Goal: Task Accomplishment & Management: Use online tool/utility

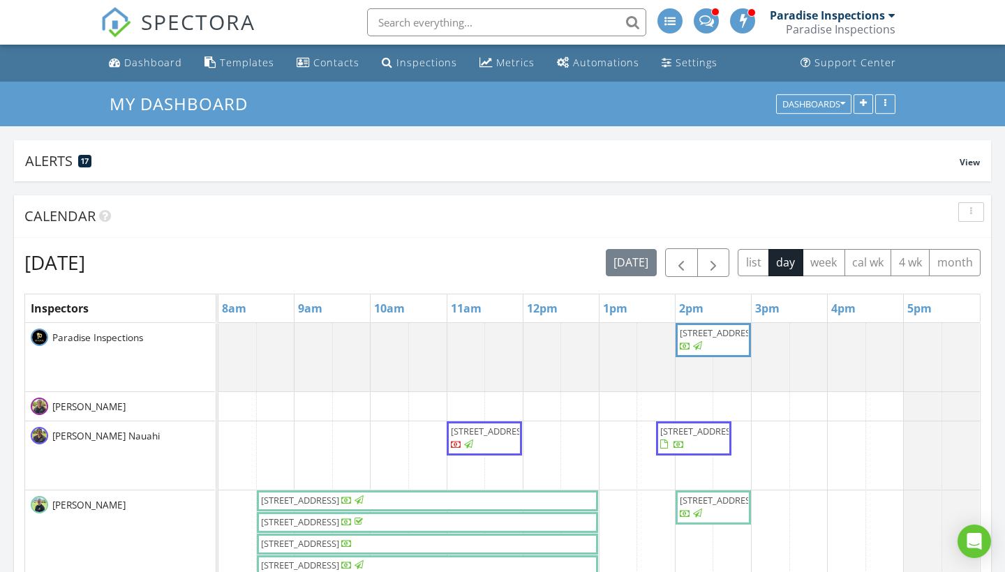
scroll to position [2109, 1006]
click at [670, 258] on button "4 wk" at bounding box center [910, 262] width 39 height 27
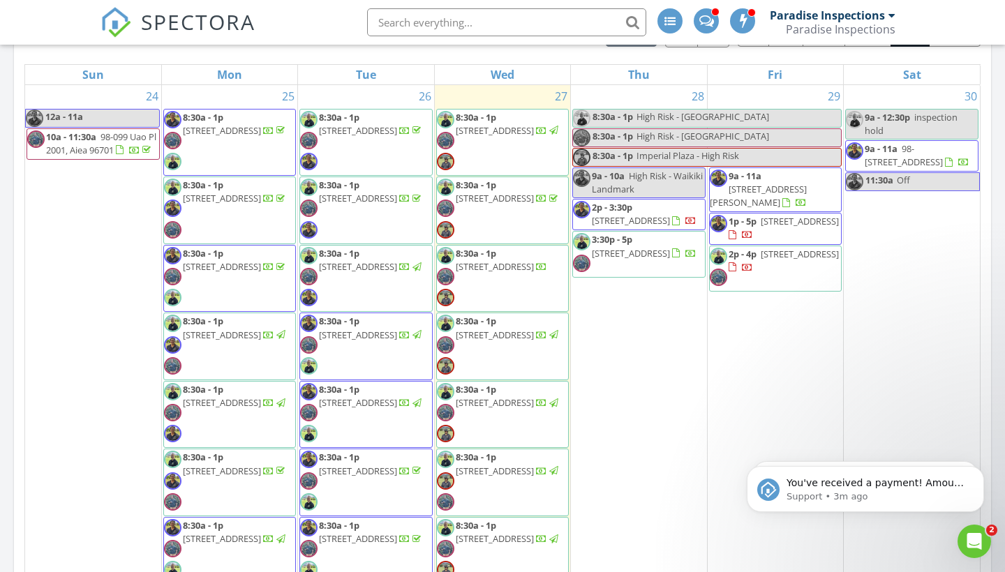
scroll to position [0, 0]
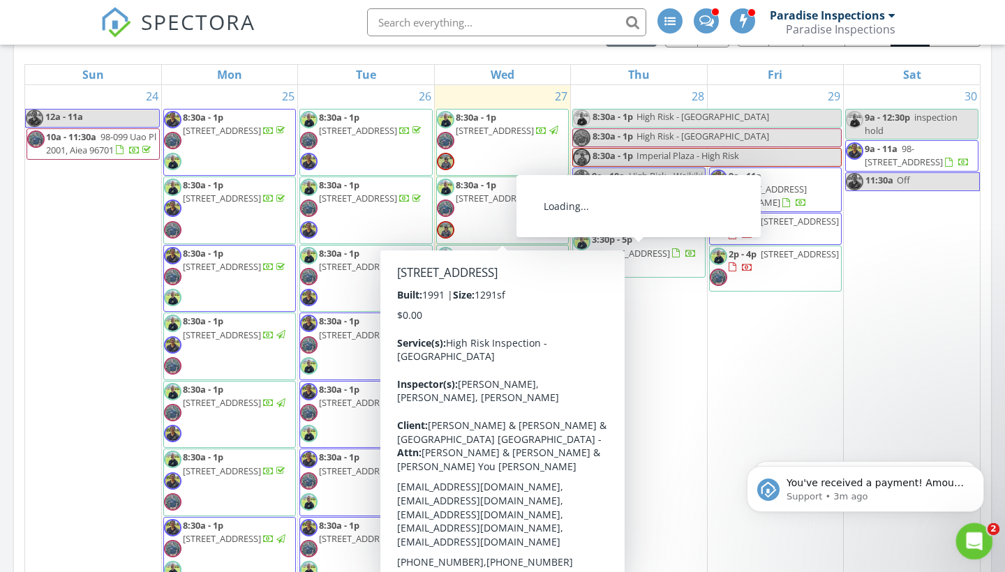
click at [670, 507] on icon "Open Intercom Messenger" at bounding box center [972, 539] width 23 height 23
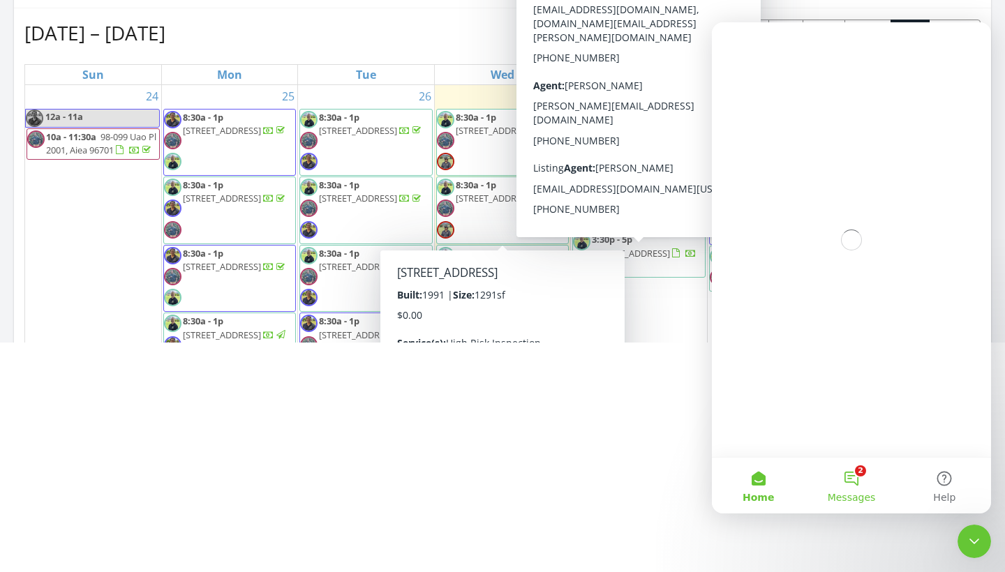
click at [670, 478] on button "2 Messages" at bounding box center [851, 486] width 93 height 56
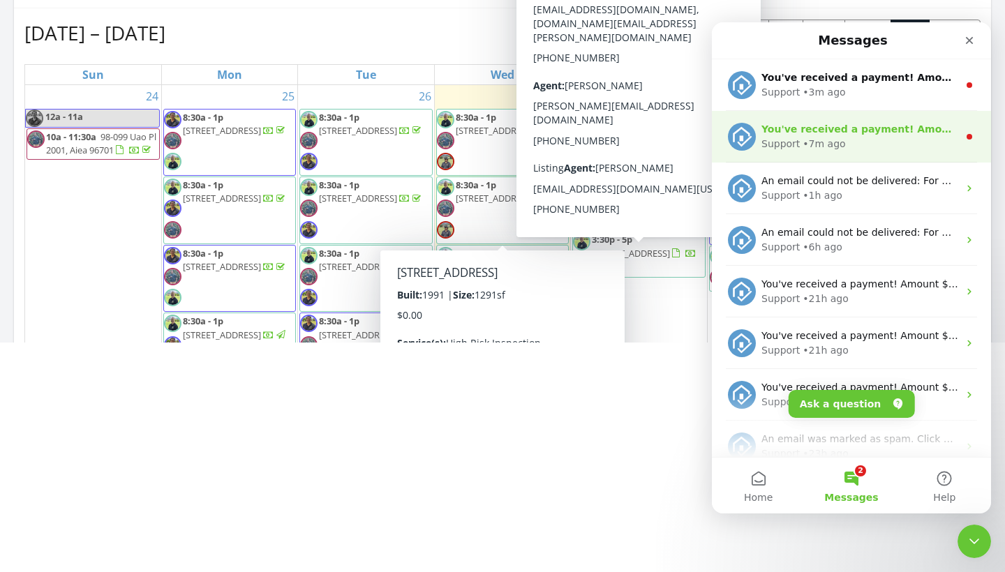
click at [670, 113] on div "You've received a payment! Amount $157.50 Fee $0.00 Net $157.50 Transaction # I…" at bounding box center [851, 137] width 279 height 52
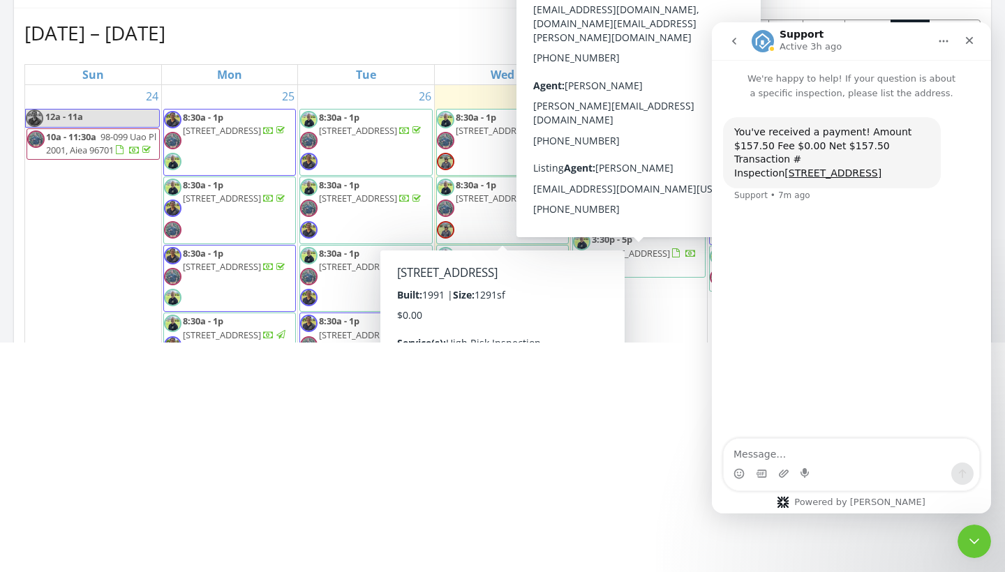
click at [670, 44] on button "go back" at bounding box center [734, 41] width 27 height 27
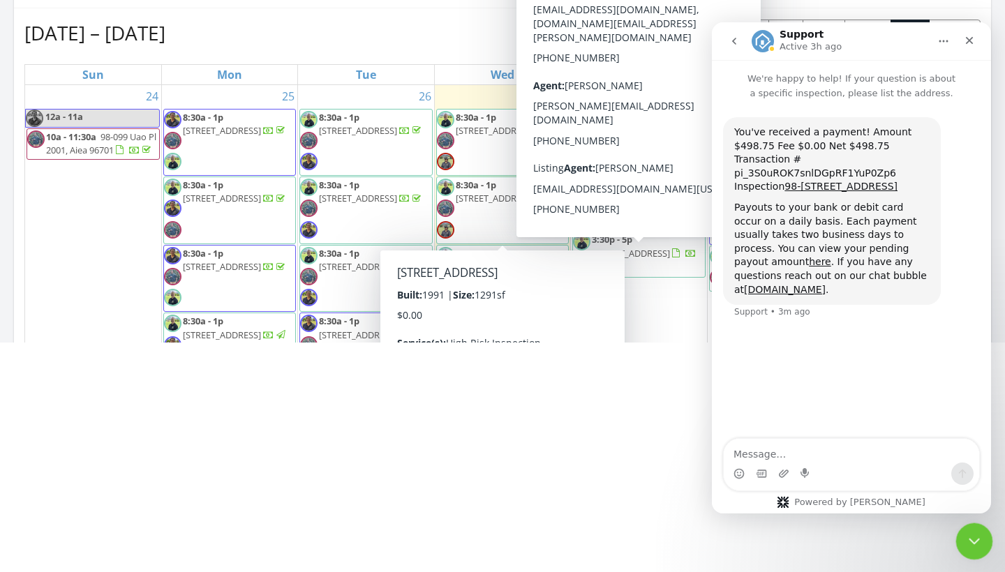
click at [670, 507] on div "Close Intercom Messenger" at bounding box center [973, 540] width 34 height 34
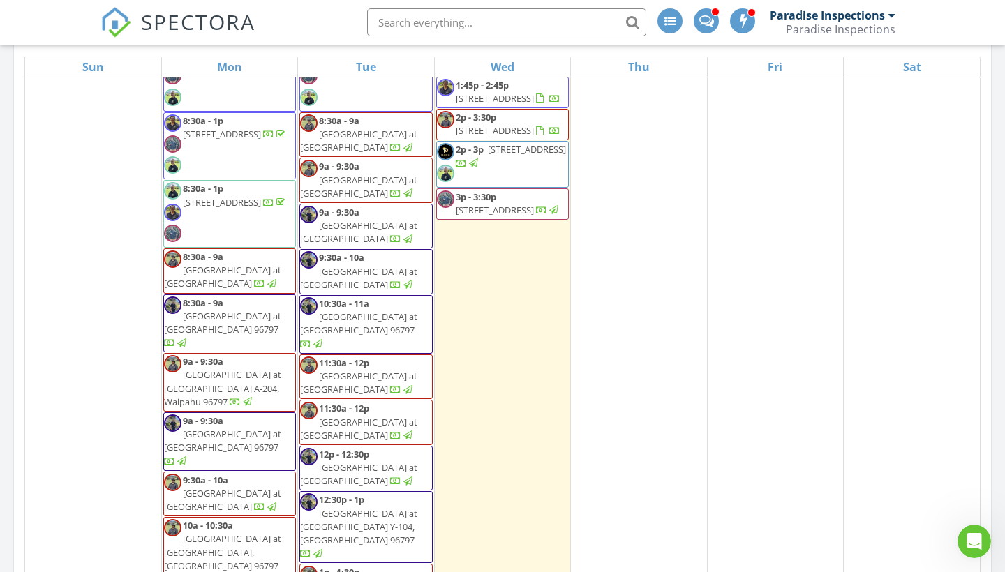
scroll to position [596, 0]
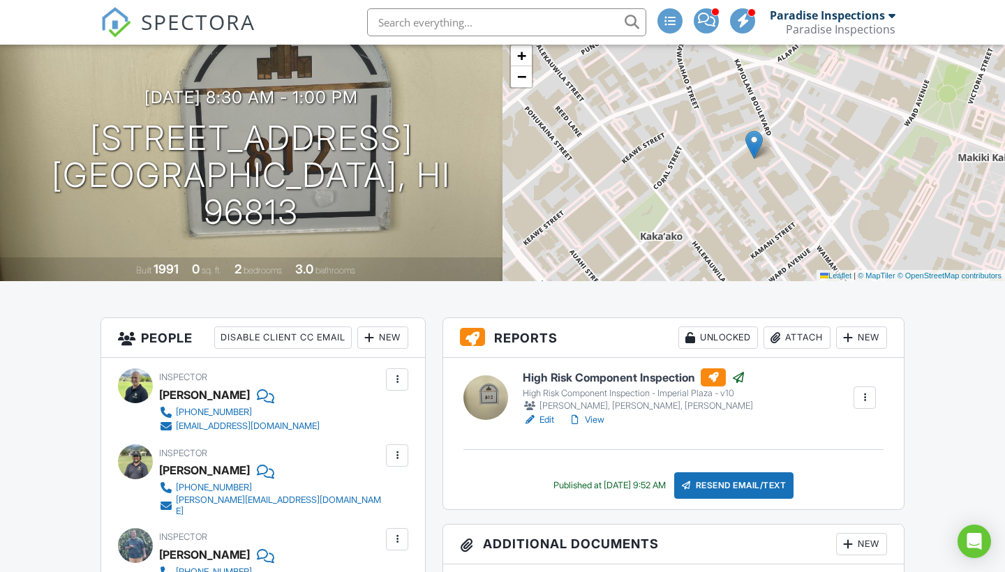
scroll to position [312, 0]
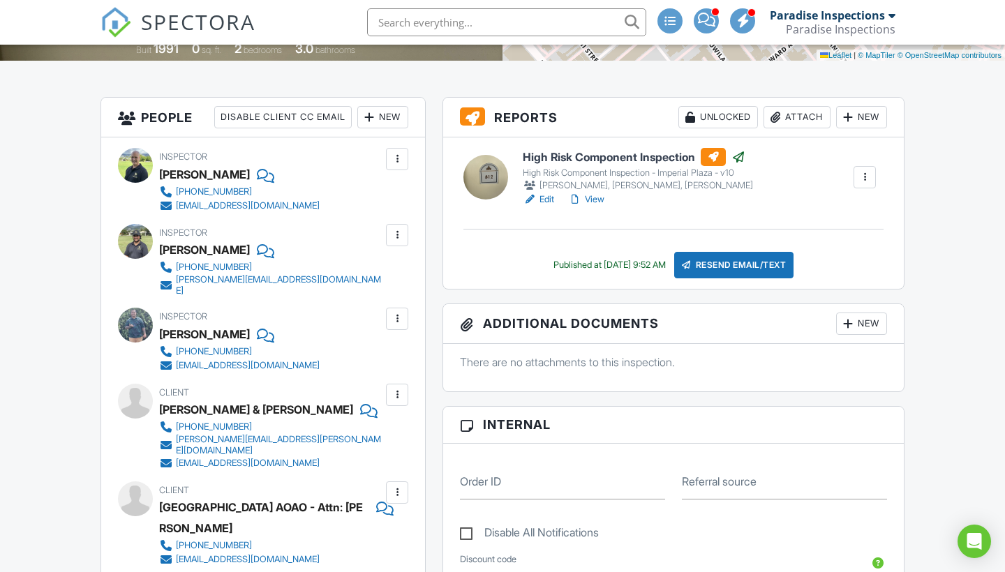
click at [598, 198] on link "View" at bounding box center [586, 200] width 36 height 14
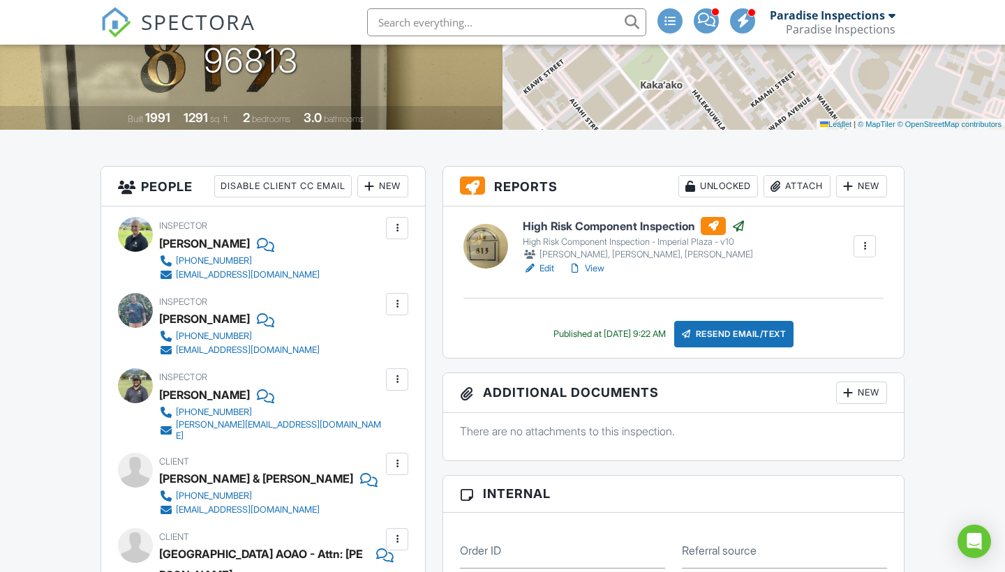
scroll to position [258, 0]
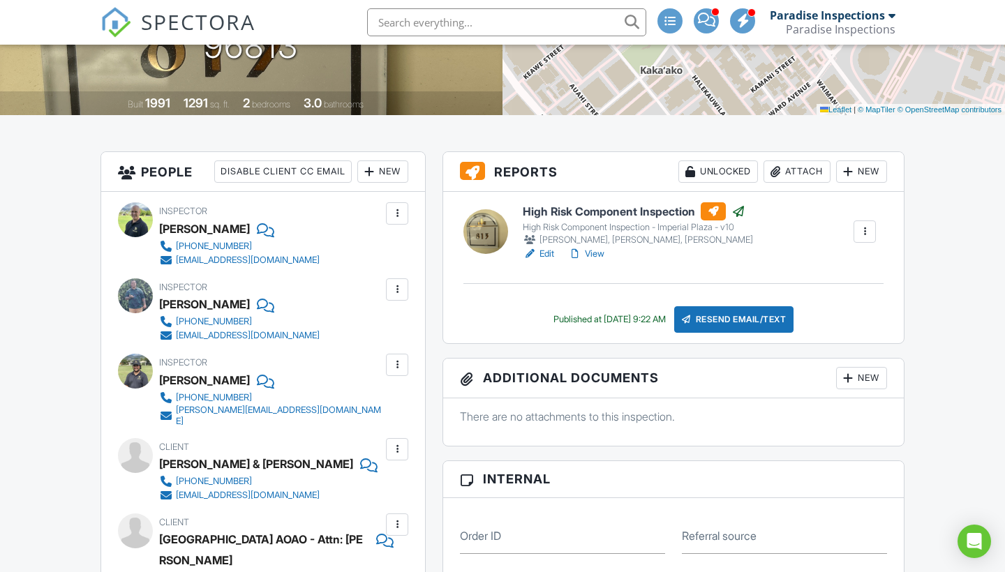
click at [598, 250] on link "View" at bounding box center [586, 254] width 36 height 14
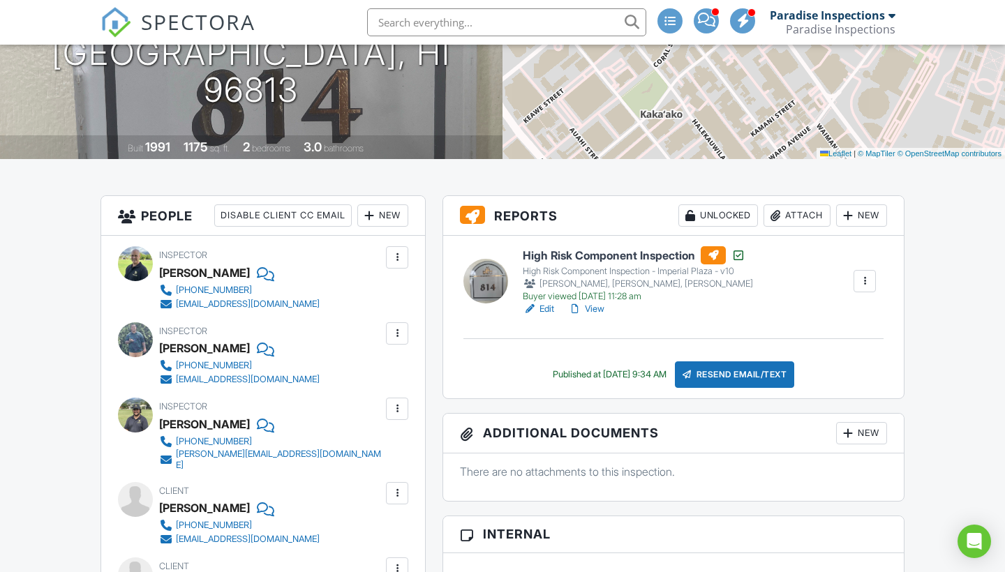
click at [600, 308] on link "View" at bounding box center [586, 309] width 36 height 14
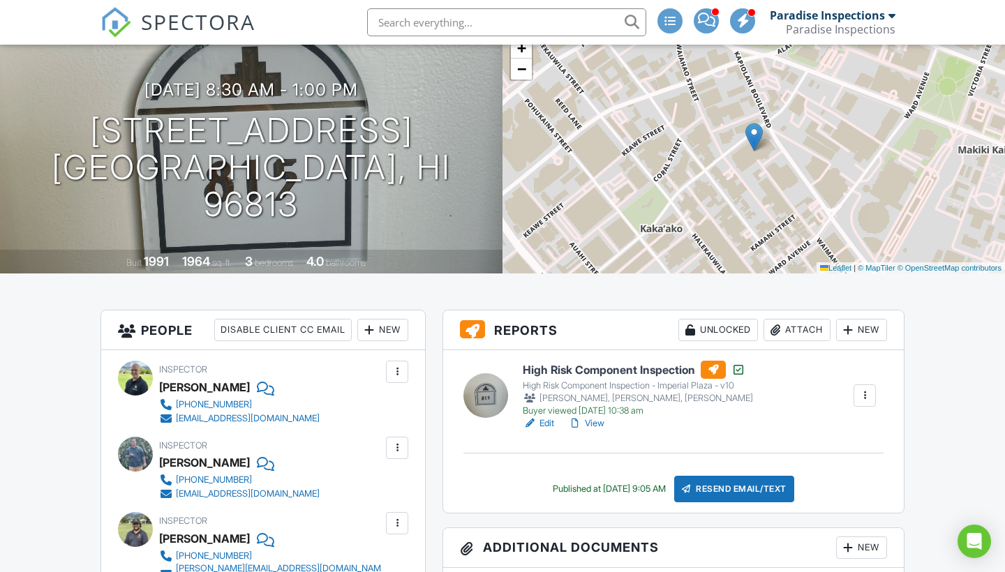
click at [598, 422] on link "View" at bounding box center [586, 424] width 36 height 14
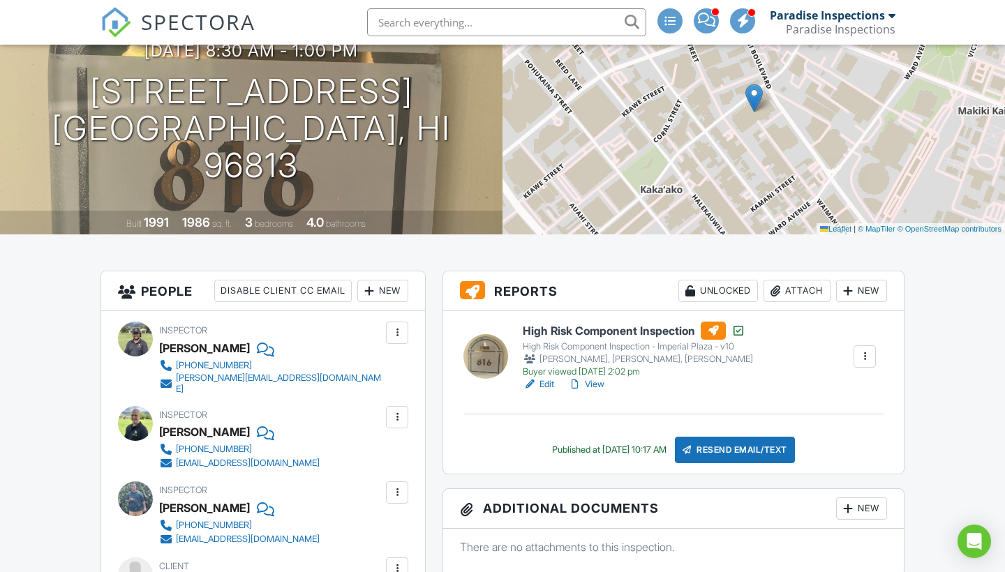
scroll to position [215, 0]
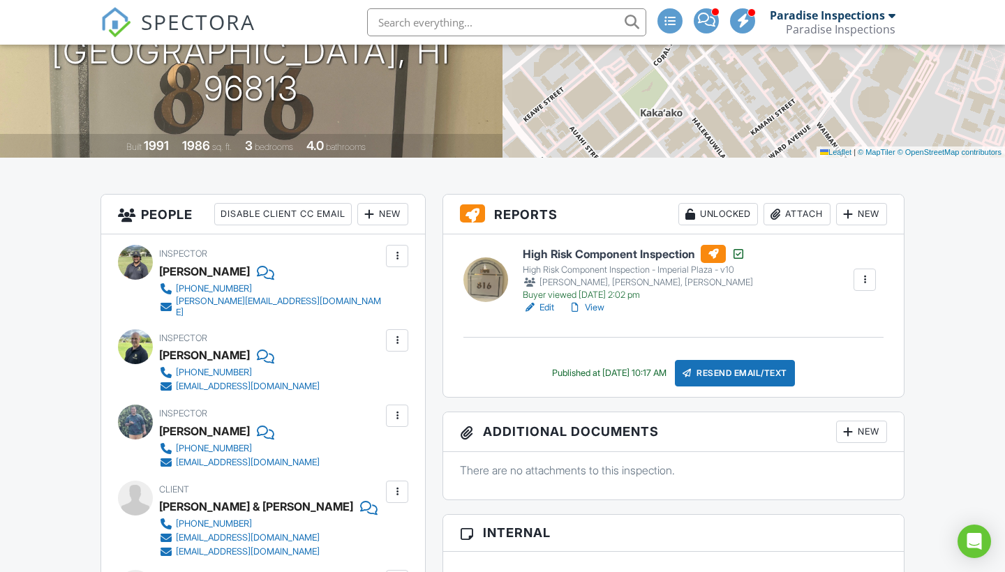
click at [601, 308] on link "View" at bounding box center [586, 308] width 36 height 14
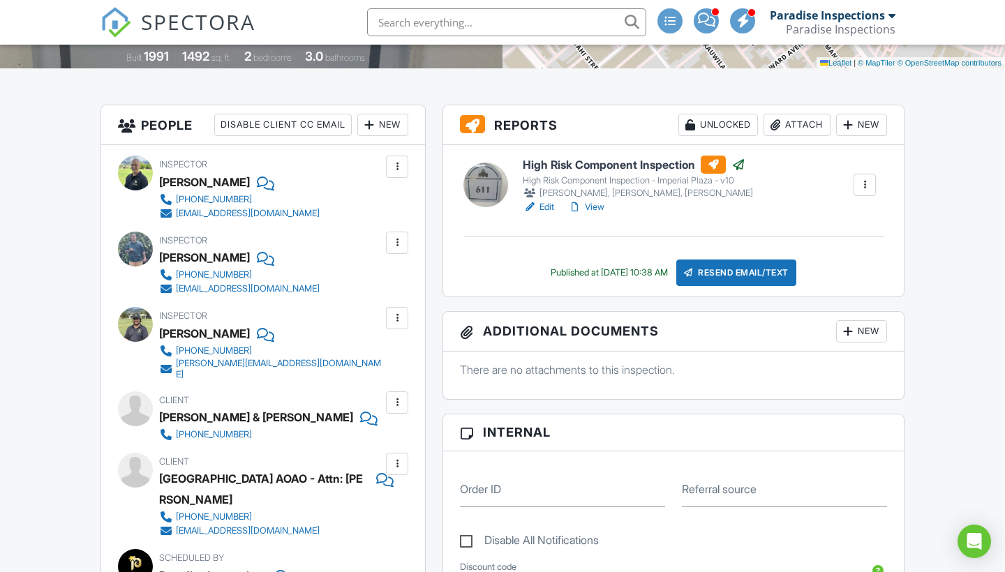
scroll to position [319, 0]
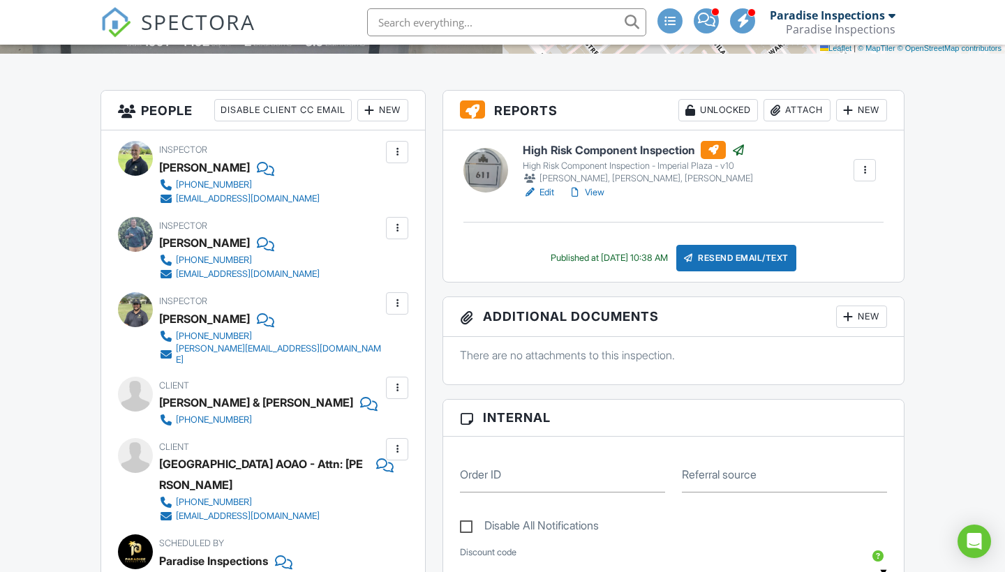
click at [601, 196] on link "View" at bounding box center [586, 193] width 36 height 14
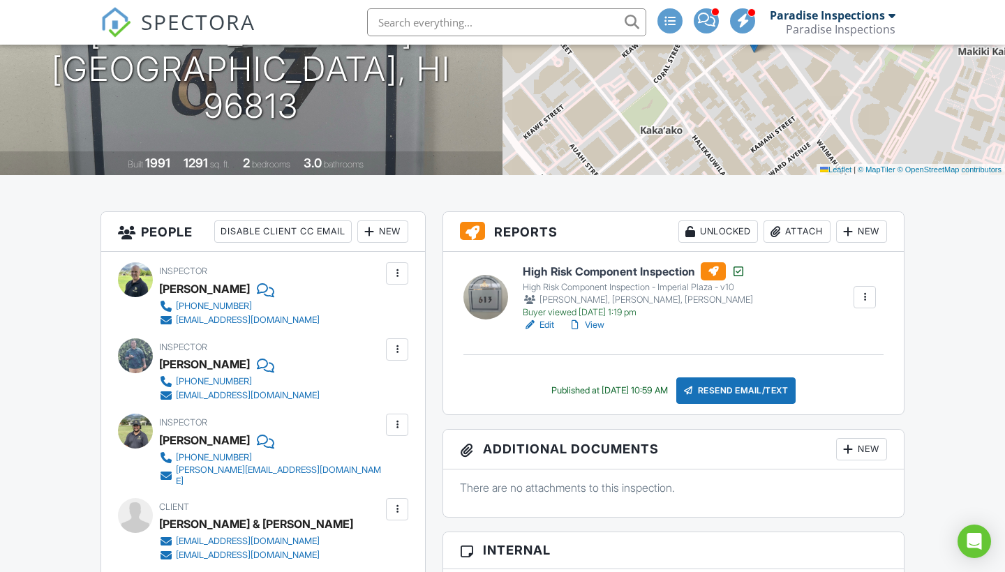
click at [588, 319] on link "View" at bounding box center [586, 325] width 36 height 14
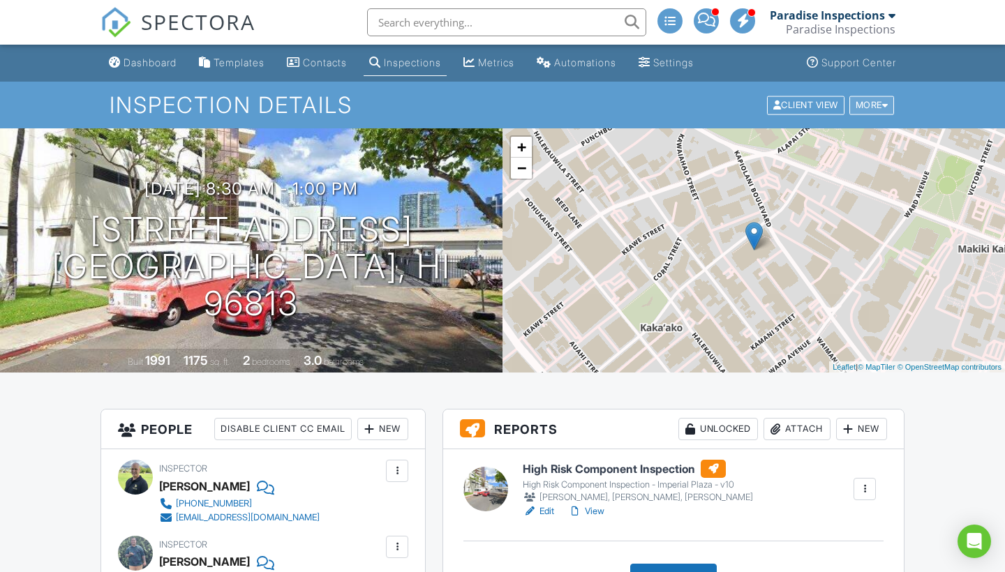
click at [873, 106] on div "More" at bounding box center [872, 105] width 45 height 19
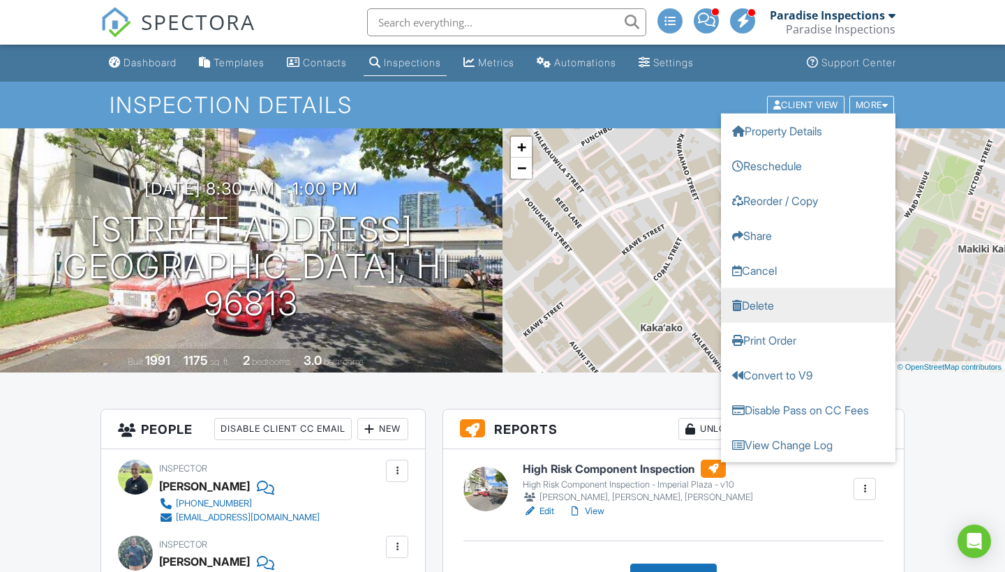
click at [793, 300] on link "Delete" at bounding box center [808, 305] width 175 height 35
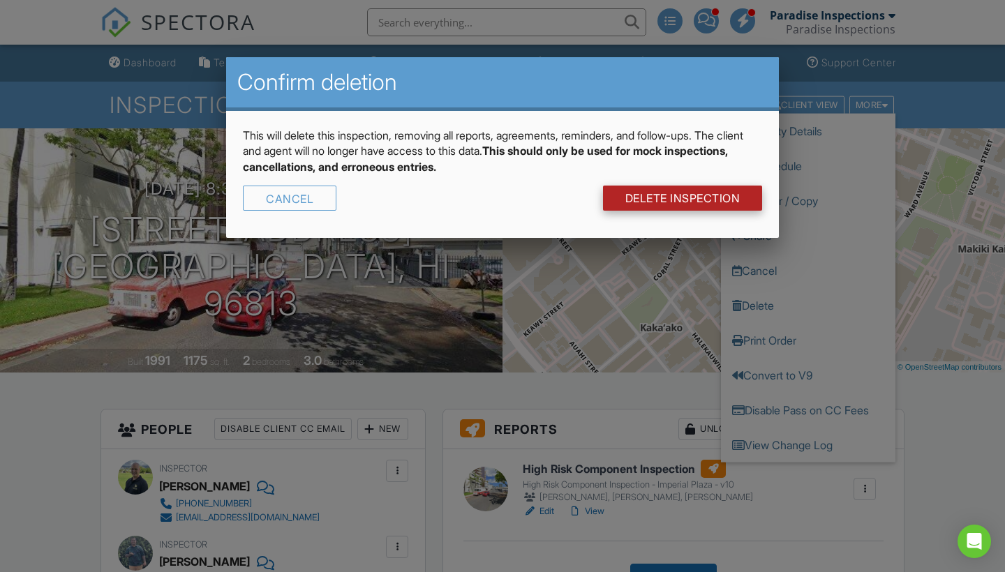
click at [638, 201] on link "DELETE Inspection" at bounding box center [683, 198] width 160 height 25
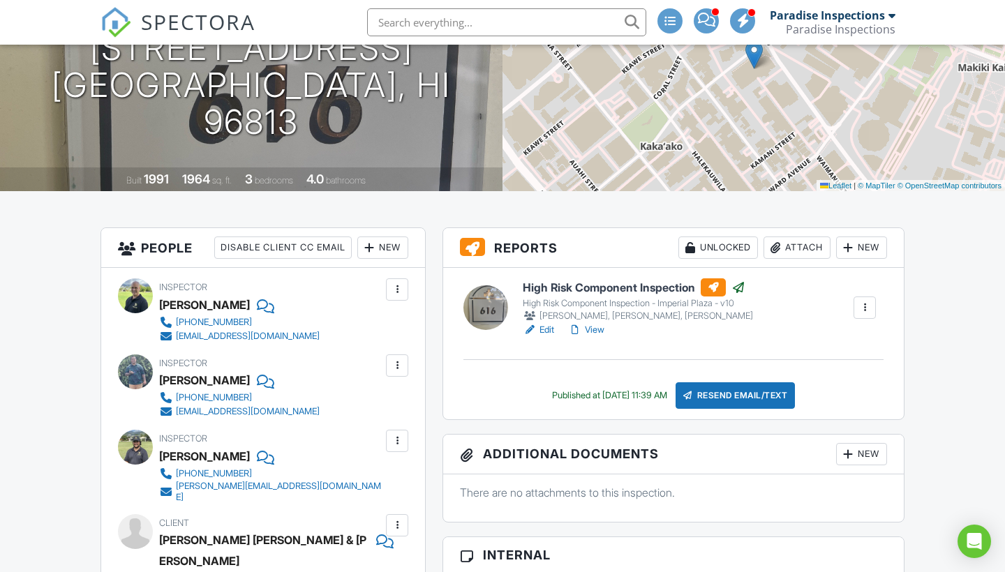
scroll to position [229, 0]
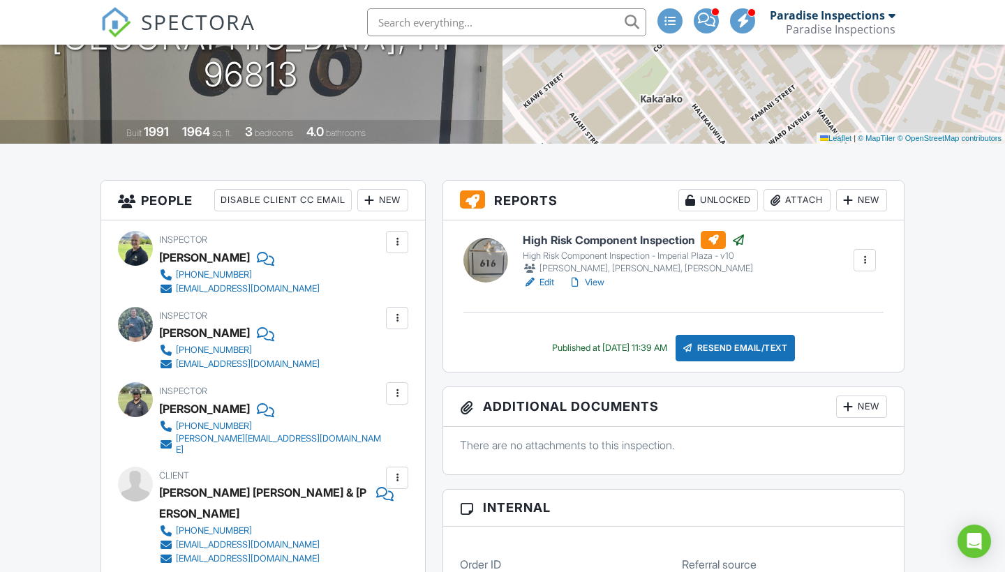
click at [598, 281] on link "View" at bounding box center [586, 283] width 36 height 14
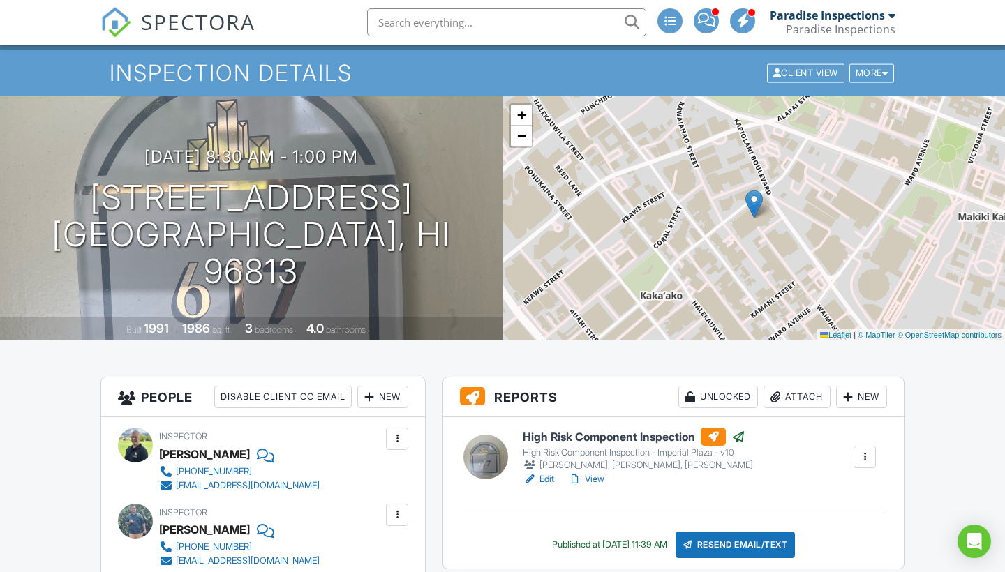
scroll to position [218, 0]
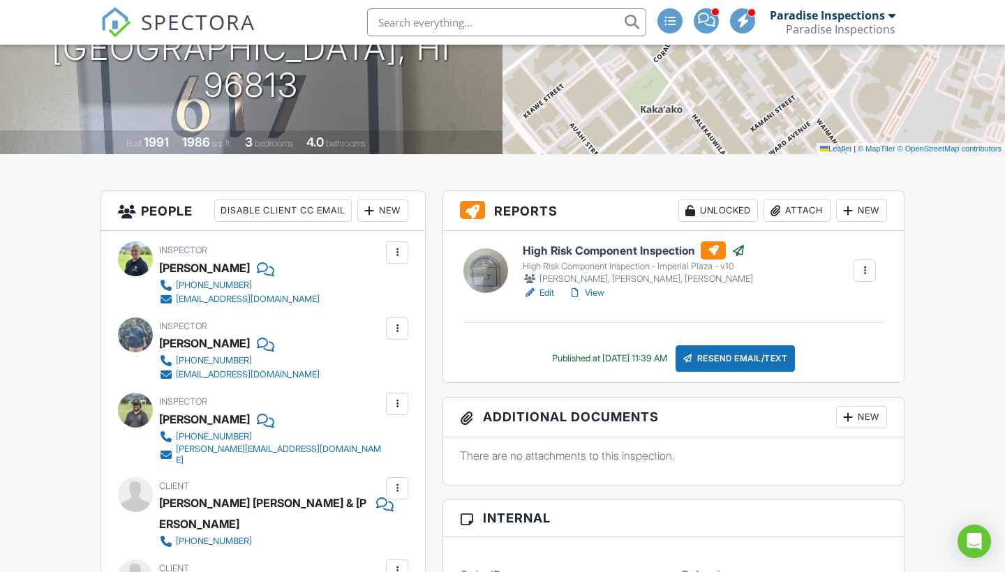
click at [600, 296] on link "View" at bounding box center [586, 293] width 36 height 14
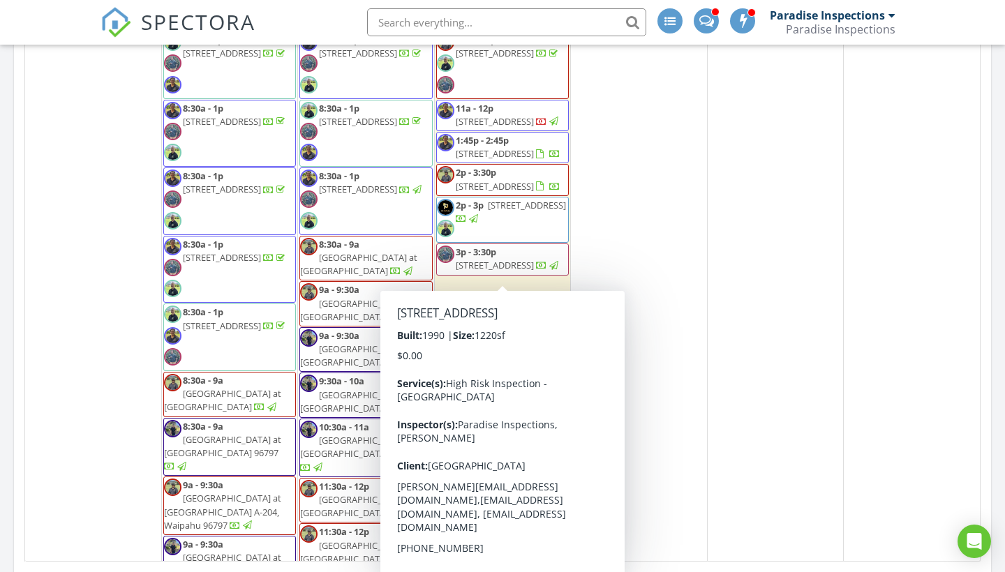
scroll to position [406, 0]
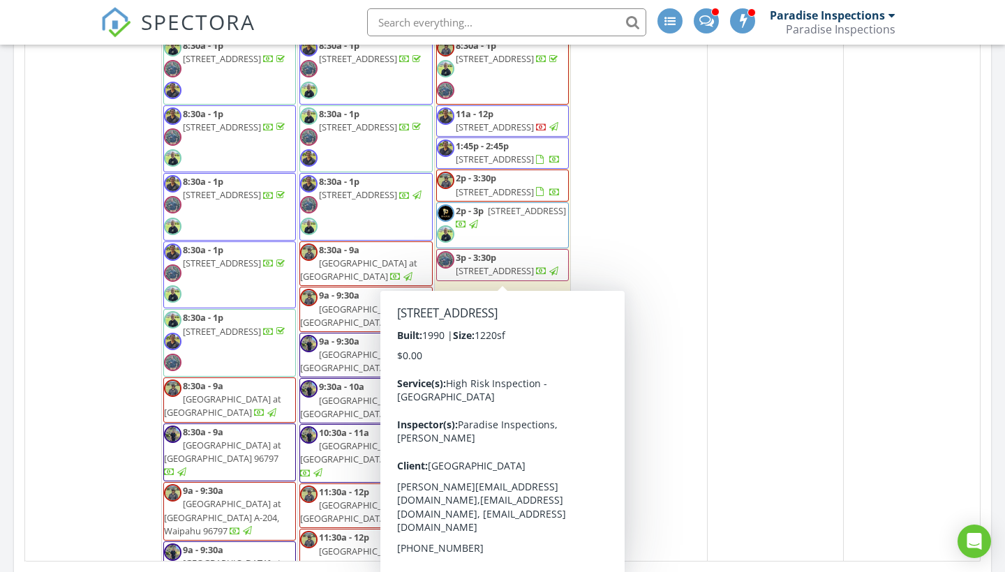
click at [963, 306] on div "30 9a - 12:30p inspection hold 9a - 11a 98-1753 Kaʻahumanu St 41A, Aiea 96701 1…" at bounding box center [912, 314] width 136 height 1690
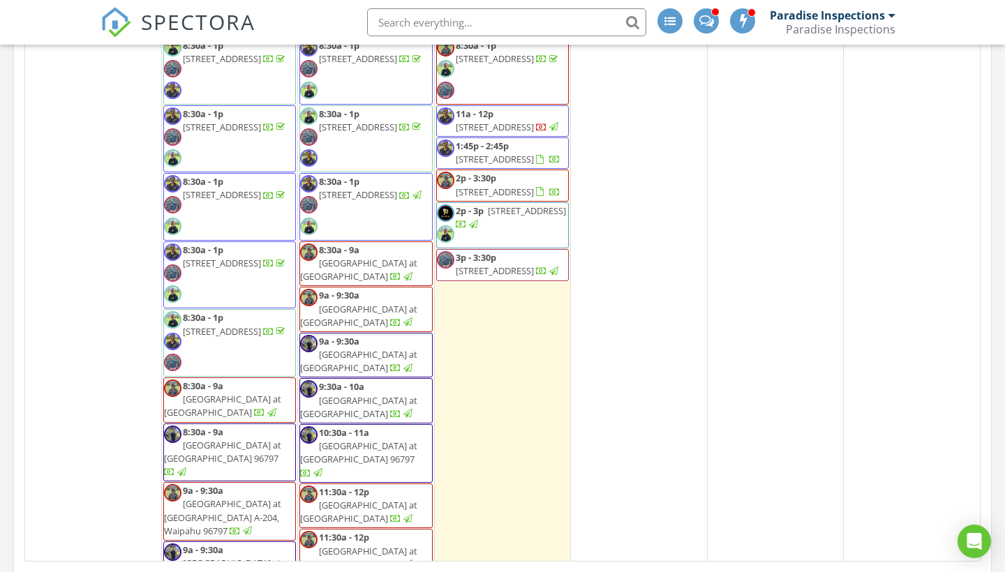
click at [990, 210] on div "Aug 24 – Sep 20, 2025 today list day week cal wk 4 wk month Sun Mon Tue Wed Thu…" at bounding box center [502, 185] width 977 height 774
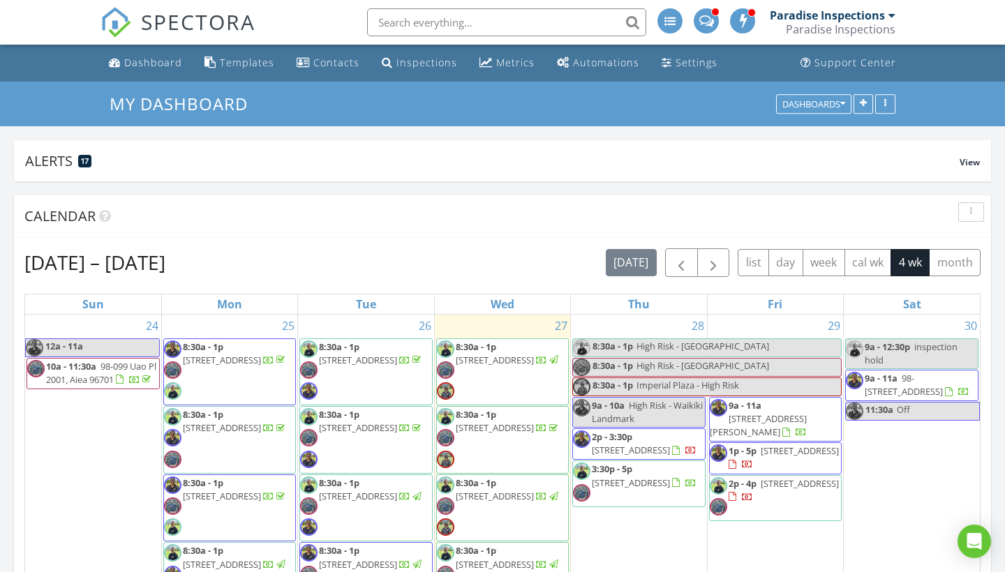
scroll to position [0, 0]
click at [258, 64] on div "Templates" at bounding box center [247, 62] width 54 height 13
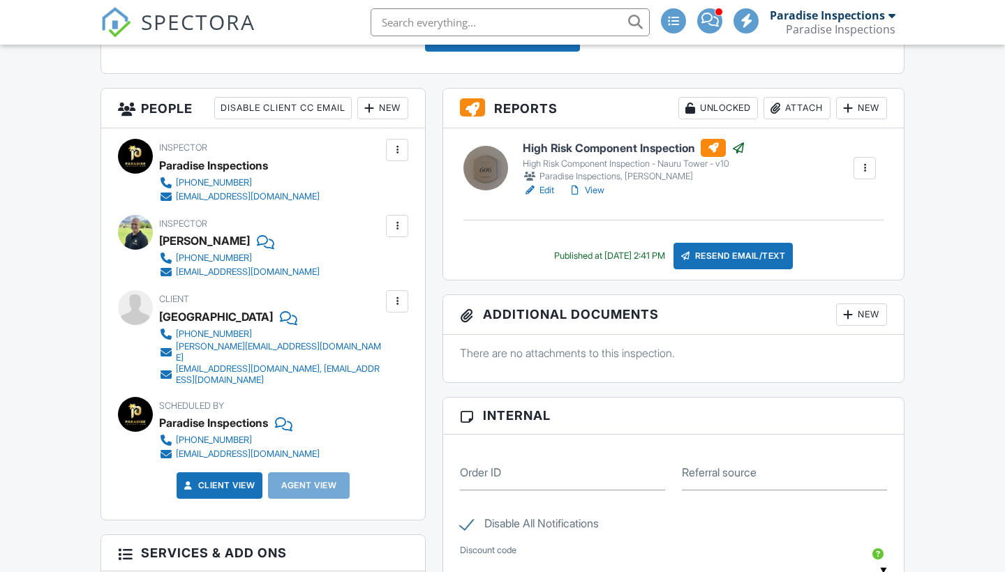
click at [598, 191] on link "View" at bounding box center [586, 191] width 36 height 14
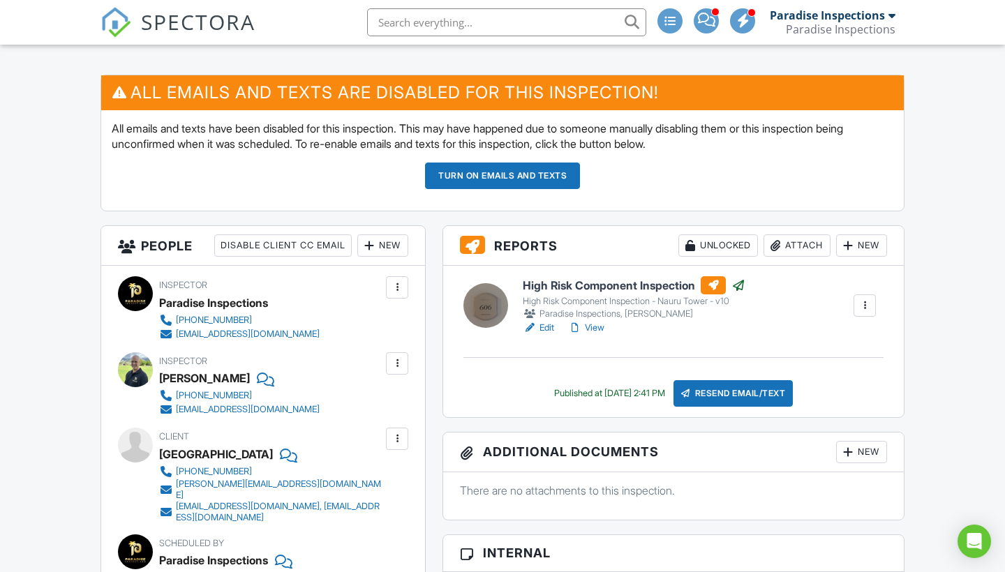
scroll to position [334, 0]
click at [600, 327] on link "View" at bounding box center [586, 328] width 36 height 14
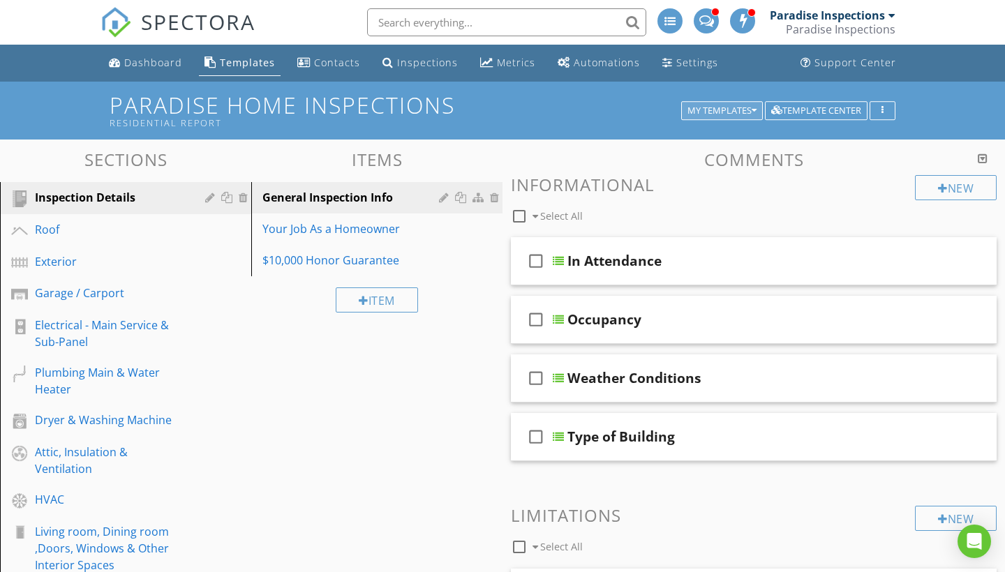
click at [745, 110] on div "My Templates" at bounding box center [722, 111] width 69 height 10
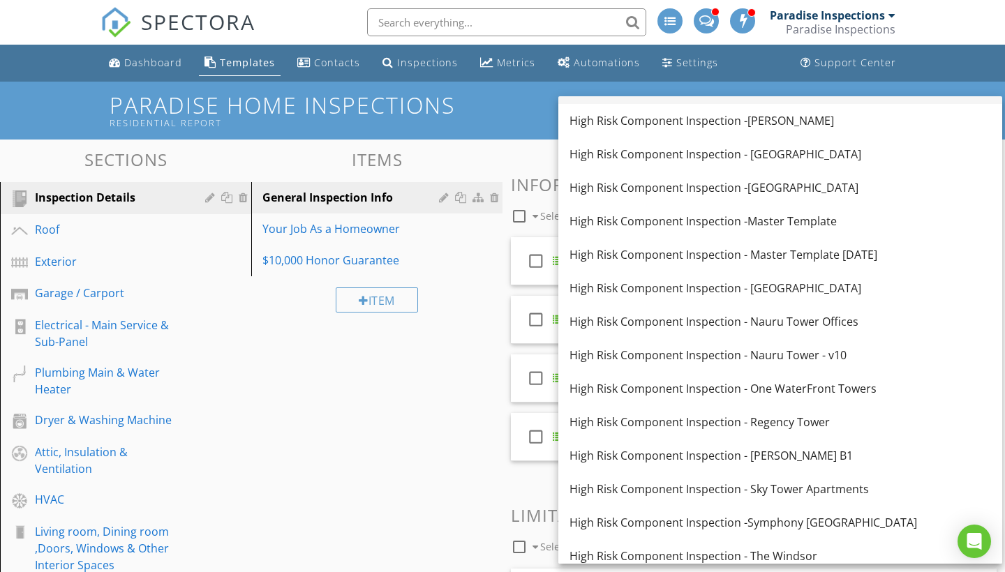
scroll to position [730, 0]
click at [769, 357] on div "High Risk Component Inspection - Nauru Tower - v10" at bounding box center [781, 354] width 422 height 17
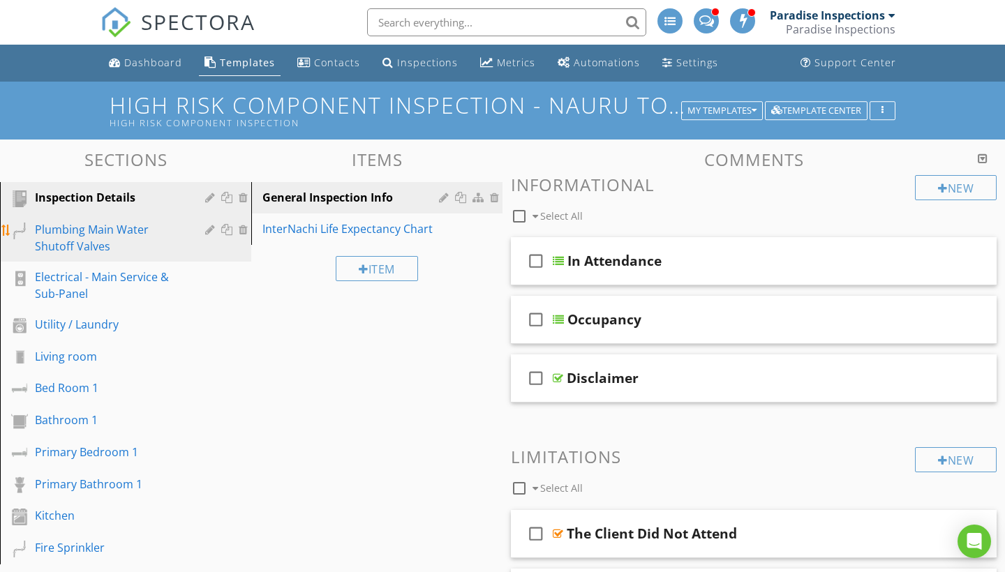
scroll to position [124, 0]
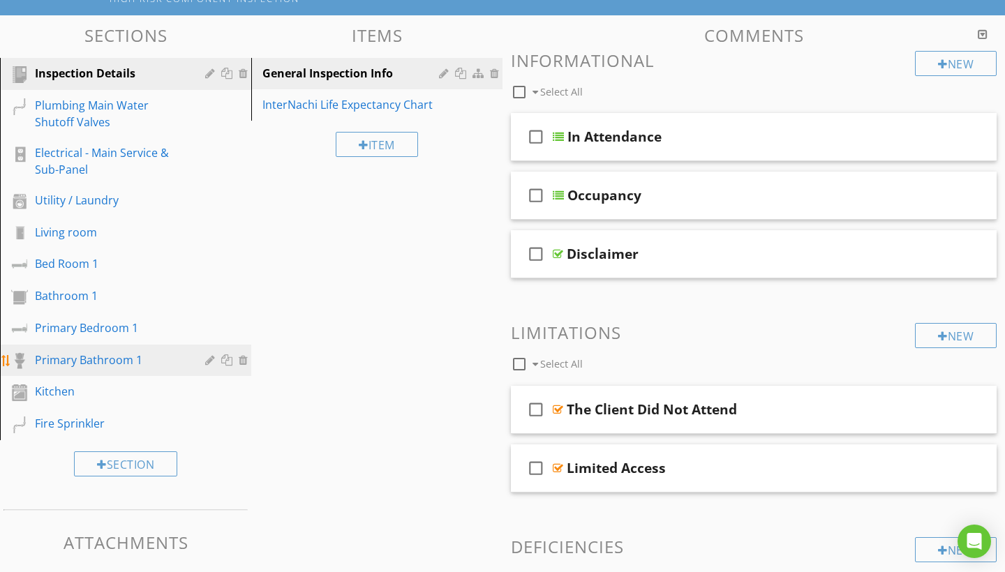
click at [98, 366] on div "Primary Bathroom 1" at bounding box center [110, 360] width 150 height 17
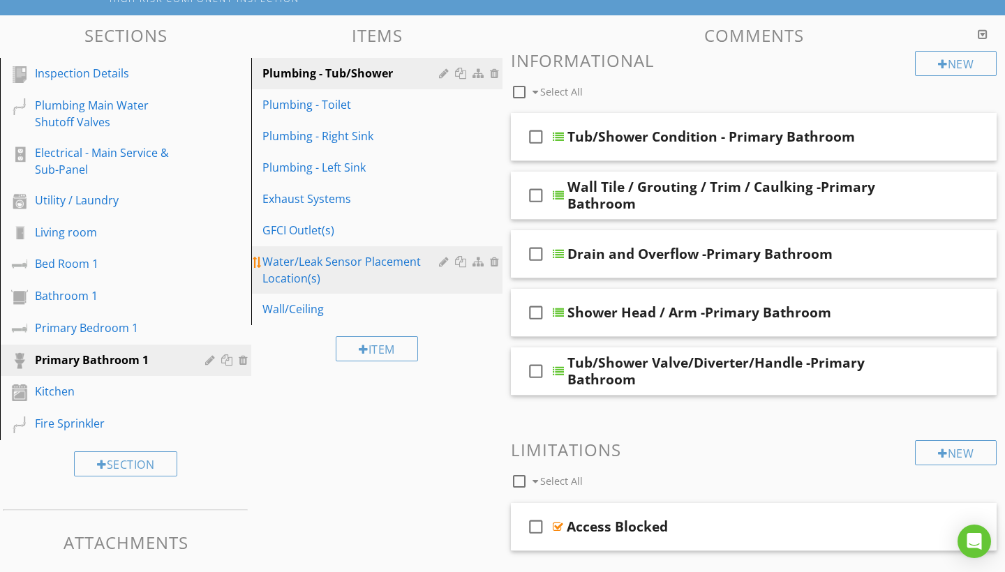
click at [315, 264] on div "Water/Leak Sensor Placement Location(s)" at bounding box center [352, 270] width 181 height 34
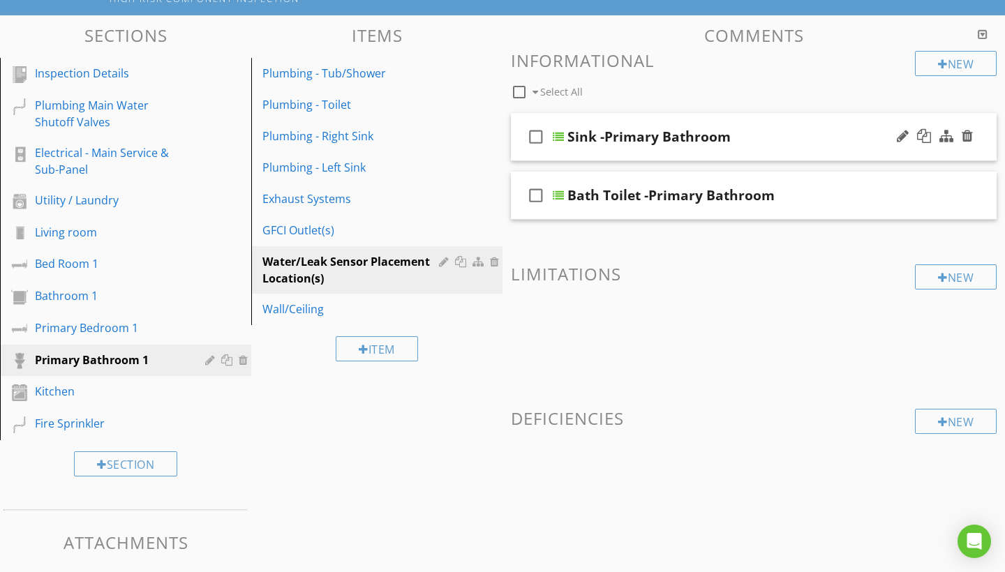
click at [796, 137] on div "Sink -Primary Bathroom" at bounding box center [739, 136] width 343 height 17
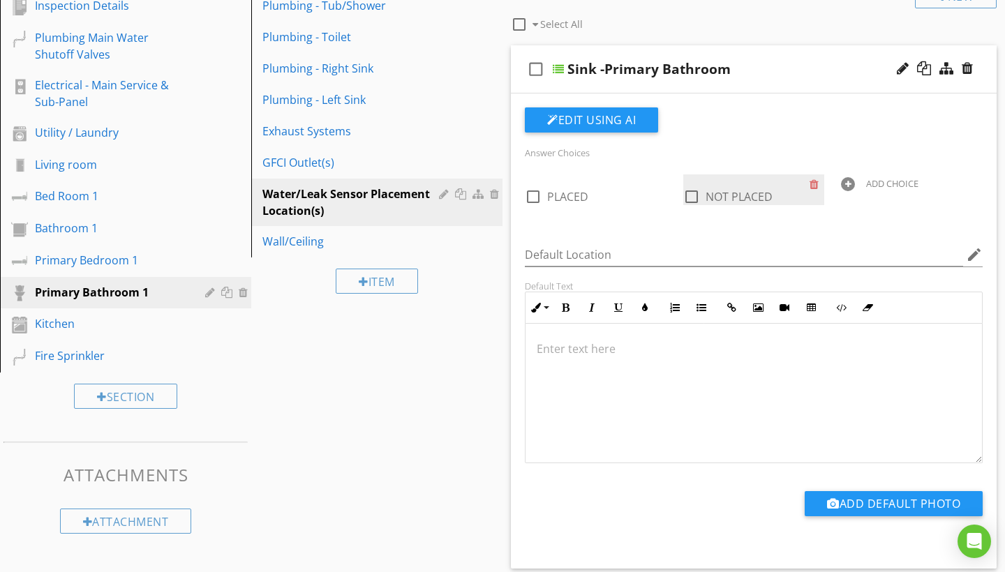
scroll to position [182, 0]
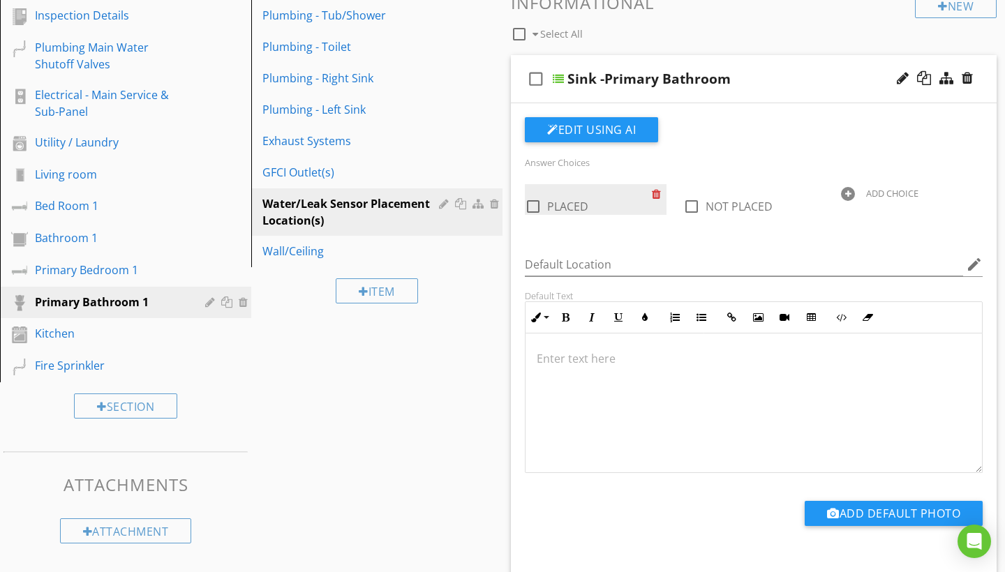
click at [653, 194] on div at bounding box center [659, 194] width 15 height 20
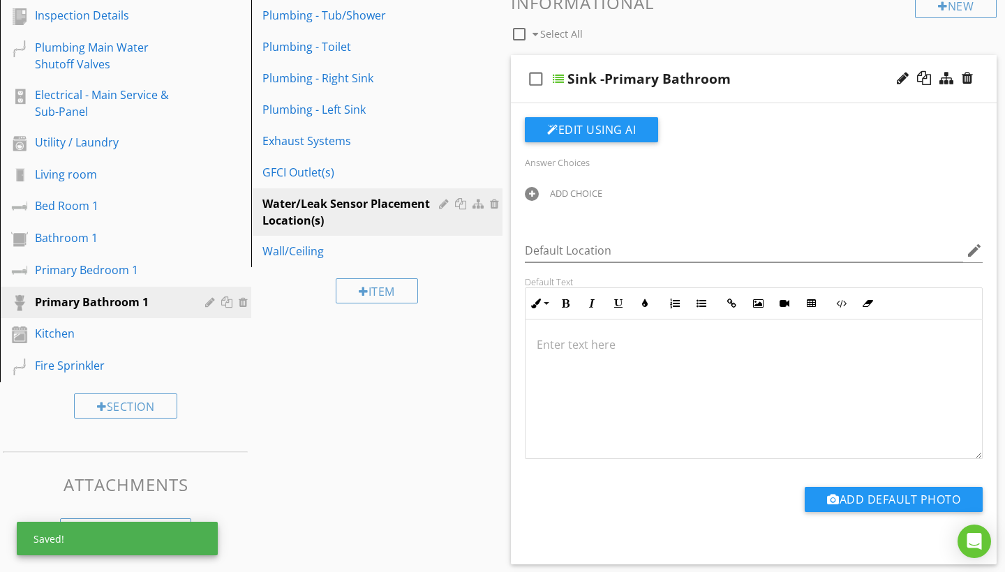
click at [582, 200] on div "ADD CHOICE" at bounding box center [596, 192] width 142 height 17
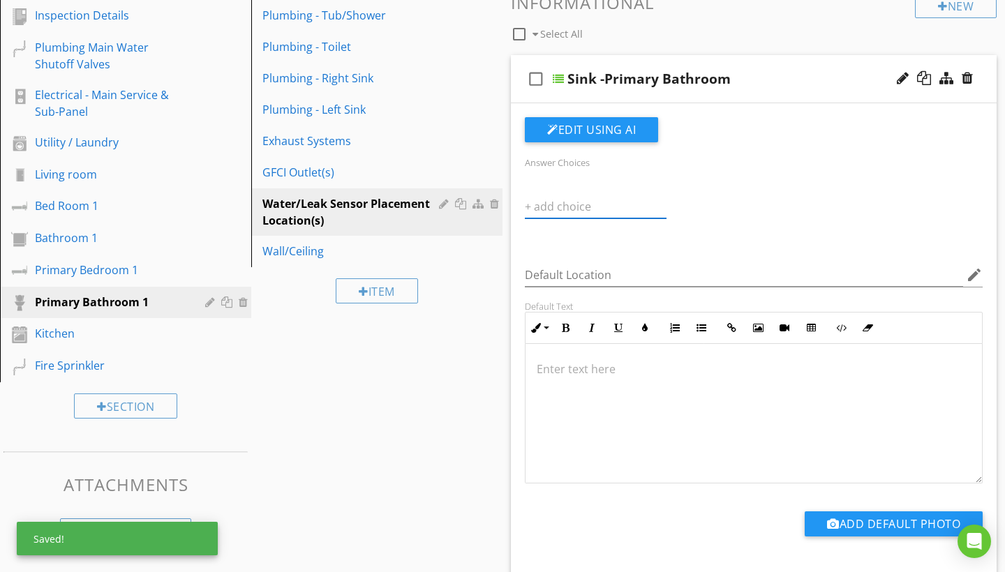
click at [584, 197] on input "text" at bounding box center [596, 206] width 142 height 23
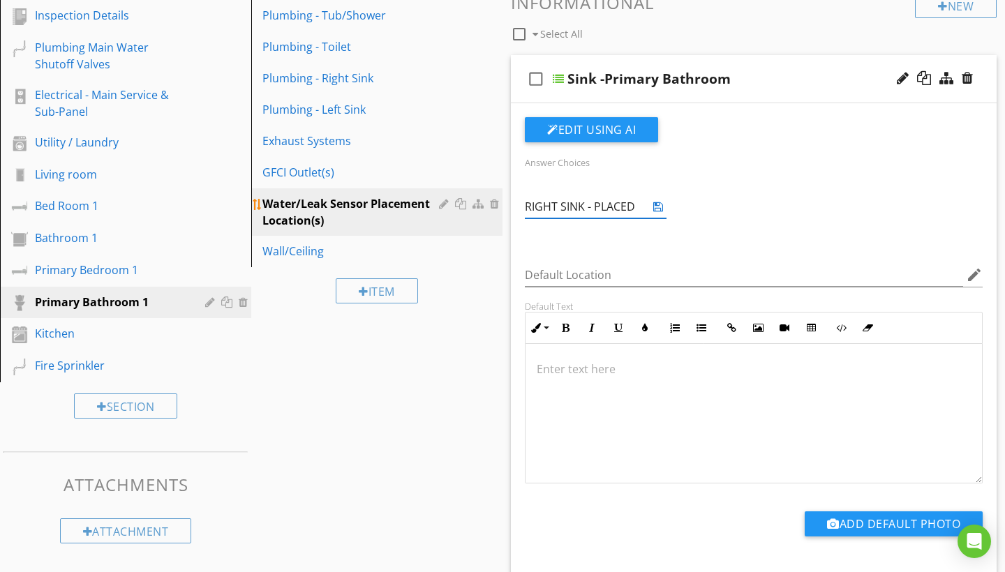
drag, startPoint x: 634, startPoint y: 205, endPoint x: 454, endPoint y: 205, distance: 180.1
click at [454, 205] on div "Sections Inspection Details Plumbing Main Water Shutoff Valves Electrical - Mai…" at bounding box center [502, 469] width 1005 height 1024
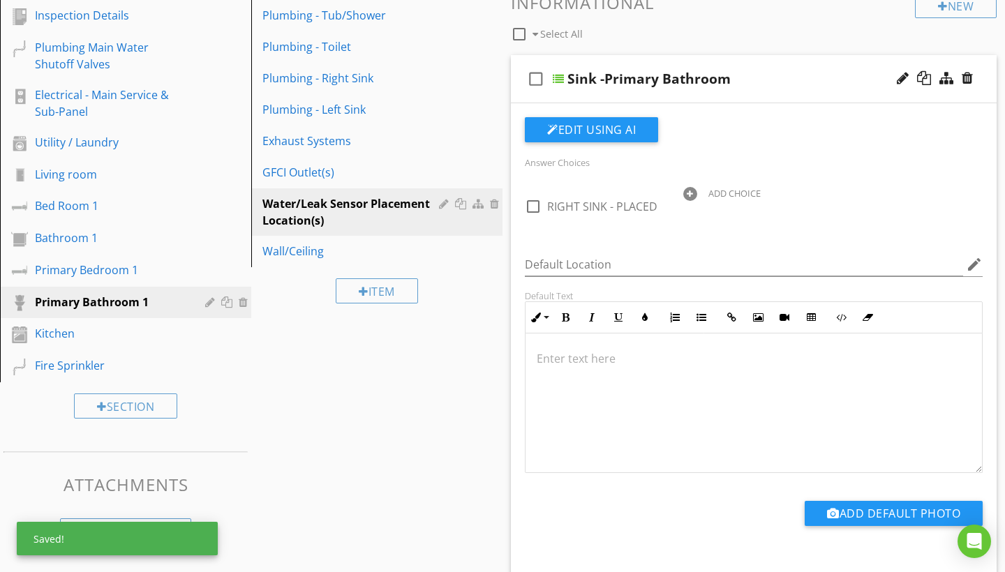
click at [711, 188] on div "ADD CHOICE" at bounding box center [735, 193] width 52 height 11
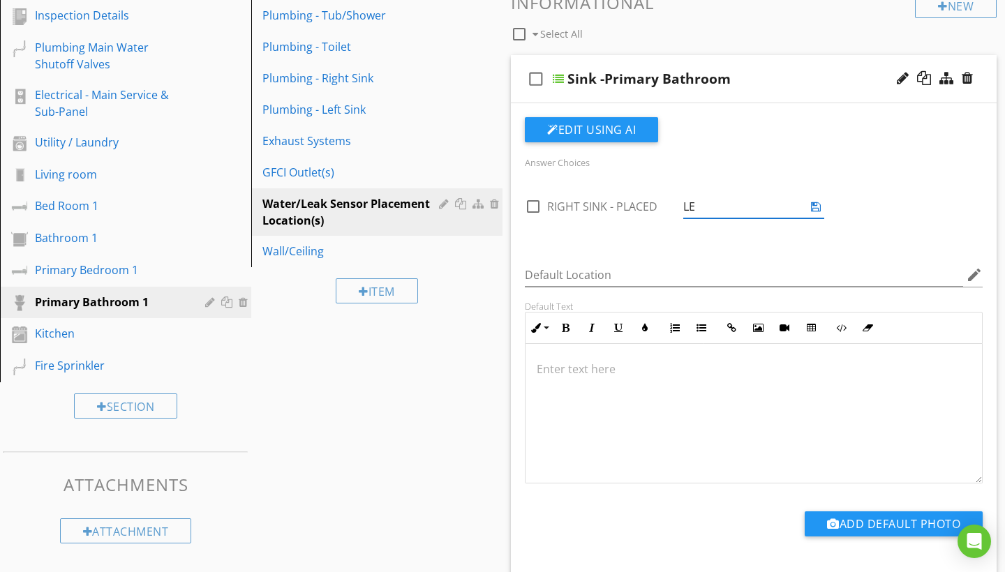
type input "L"
paste input "RIGHT SINK - PLACED"
click at [714, 205] on input "RIGHT SINK - PLACED" at bounding box center [744, 206] width 122 height 23
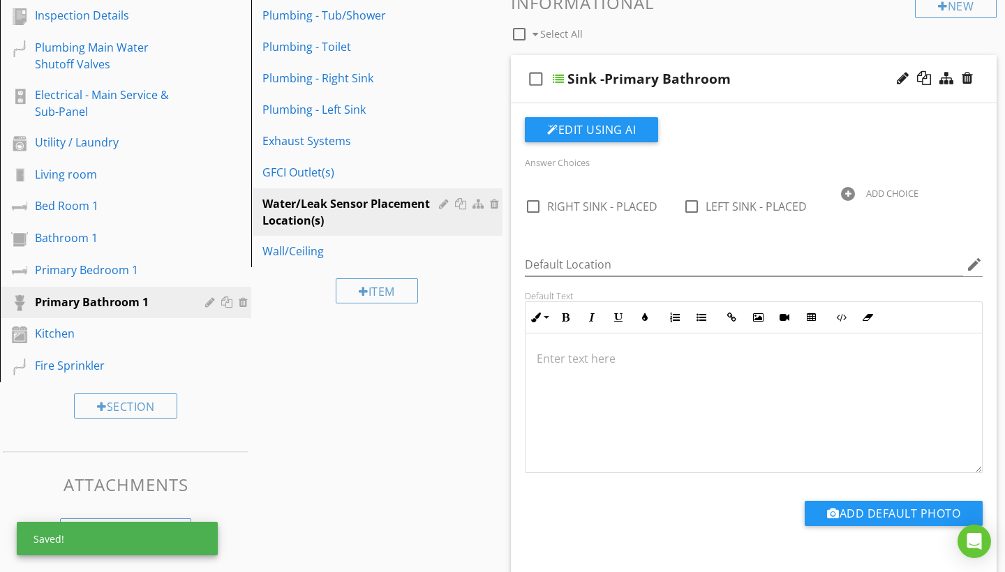
click at [866, 199] on div "ADD CHOICE" at bounding box center [912, 192] width 142 height 17
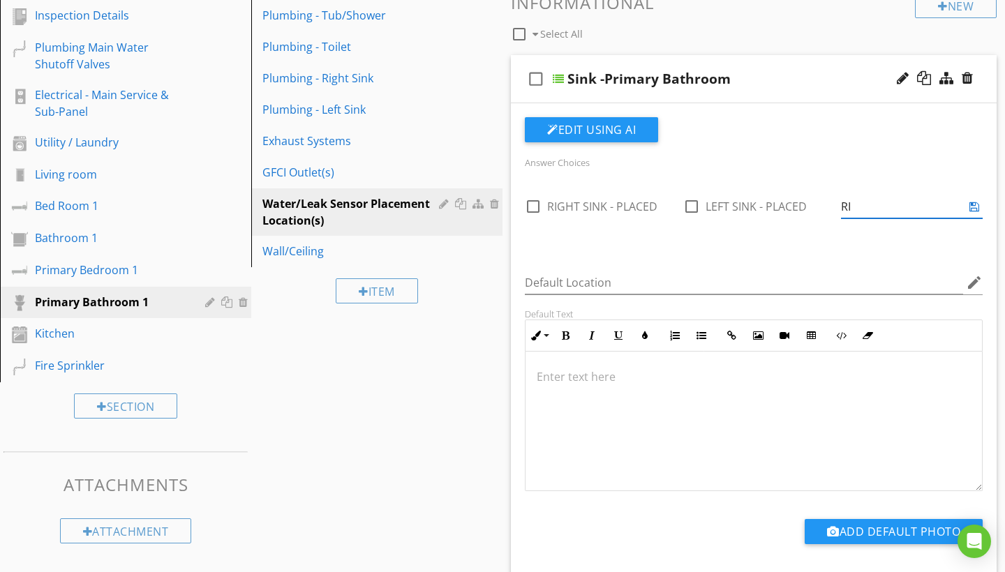
type input "R"
type input "√"
paste input "RIGHT SINK - PLACED"
click at [913, 209] on input "RIGHT SINK - PLACED" at bounding box center [902, 206] width 122 height 23
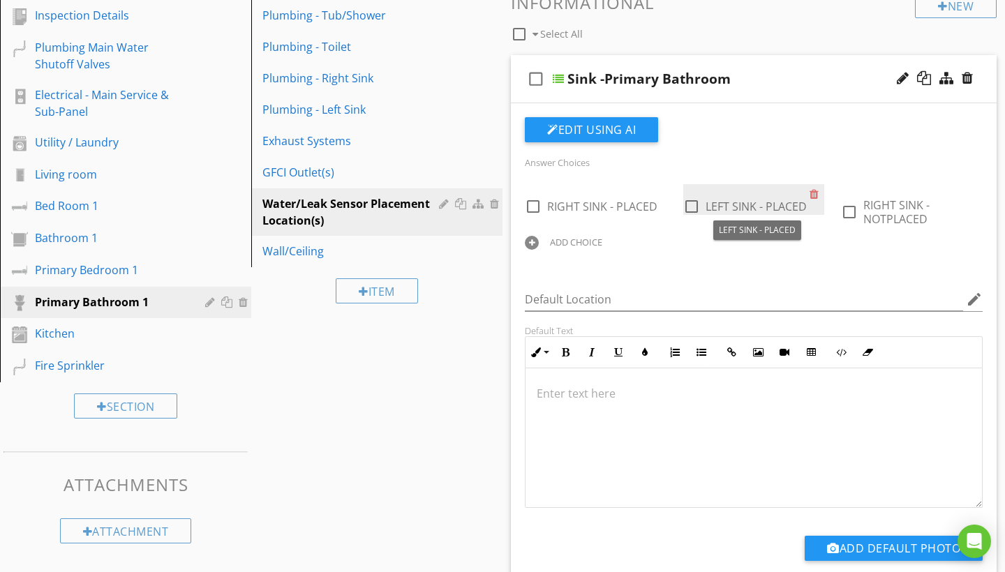
drag, startPoint x: 887, startPoint y: 214, endPoint x: 722, endPoint y: 207, distance: 164.2
click at [722, 184] on div "check_box_outline_blank RIGHT SINK - PLACED check_box_outline_blank LEFT SINK -…" at bounding box center [754, 184] width 475 height 0
click at [605, 244] on div "ADD CHOICE" at bounding box center [596, 241] width 142 height 17
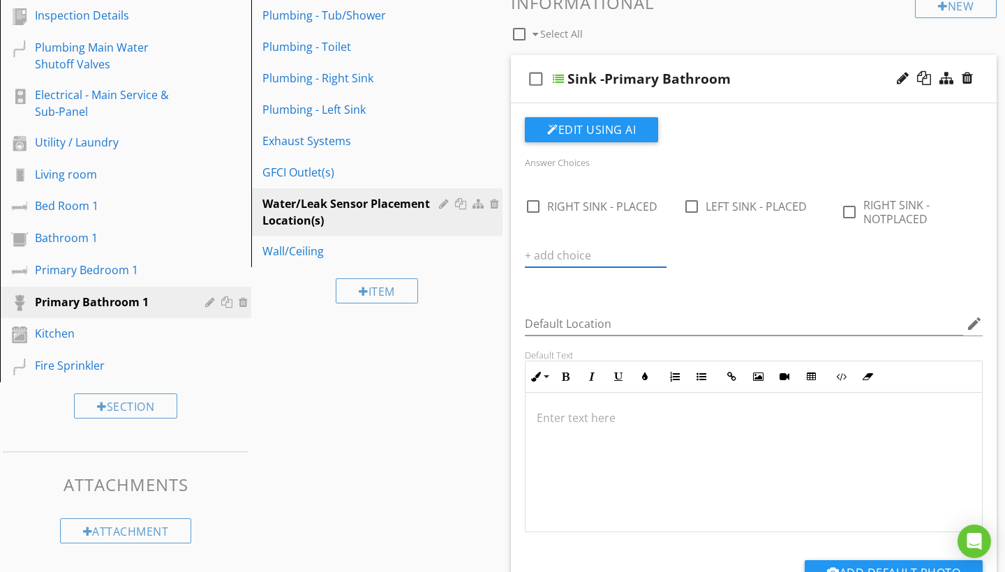
type input "√"
paste input "RIGHT SINK - PLACED"
click at [598, 259] on input "RIGHT SINK - PLACED" at bounding box center [586, 255] width 122 height 23
click at [550, 258] on input "RIGHT SINK - NOT PLACED" at bounding box center [586, 255] width 122 height 23
type input "LEFT SINK - NOT PLACED"
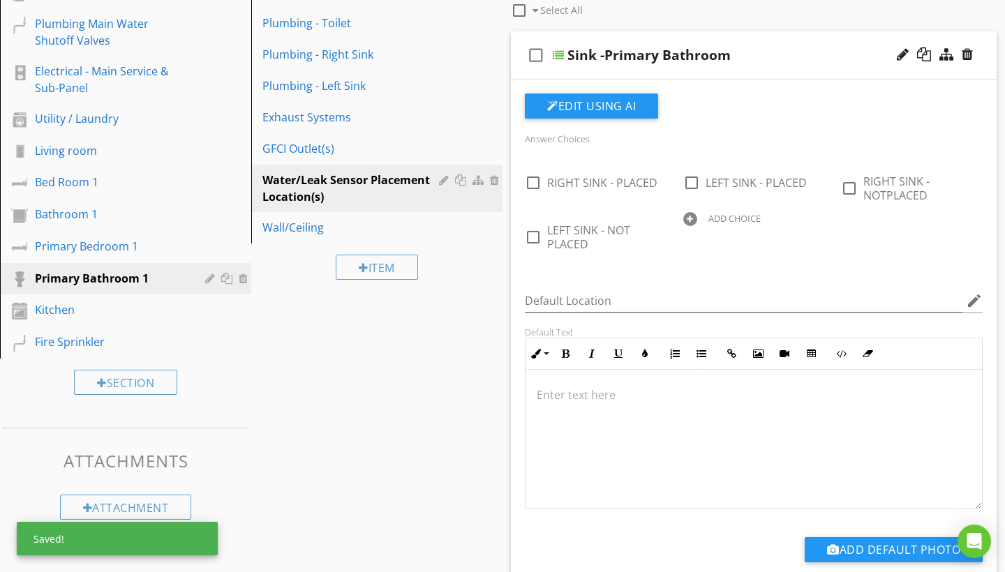
scroll to position [209, 0]
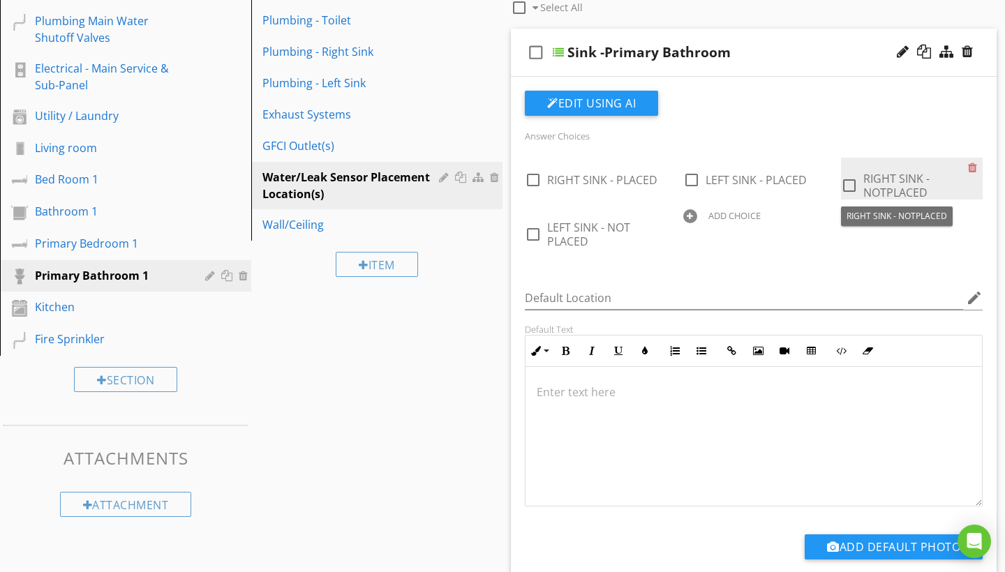
click at [891, 179] on span "RIGHT SINK - NOTPLACED" at bounding box center [896, 185] width 66 height 29
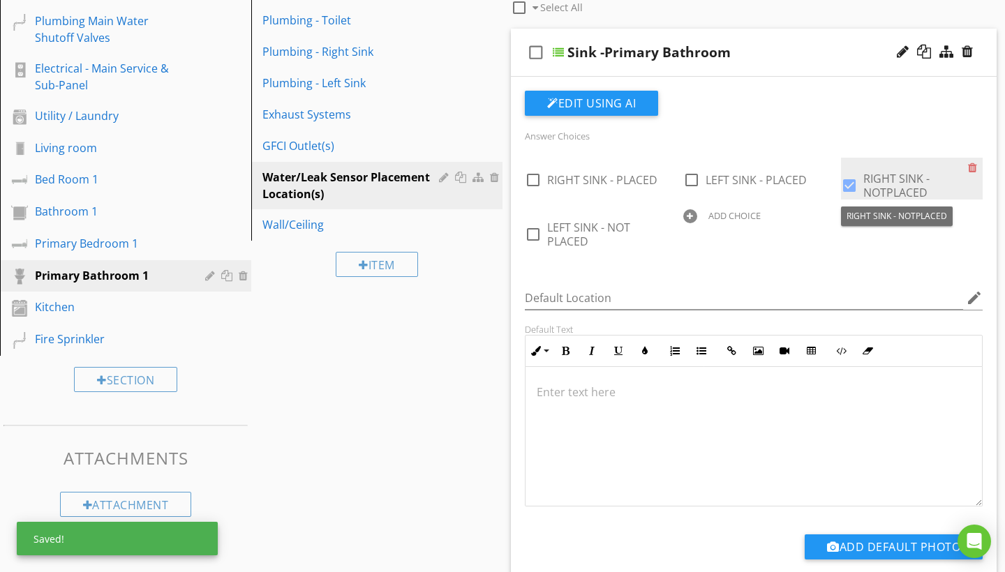
click at [882, 184] on span "RIGHT SINK - NOTPLACED" at bounding box center [896, 185] width 66 height 29
checkbox input "false"
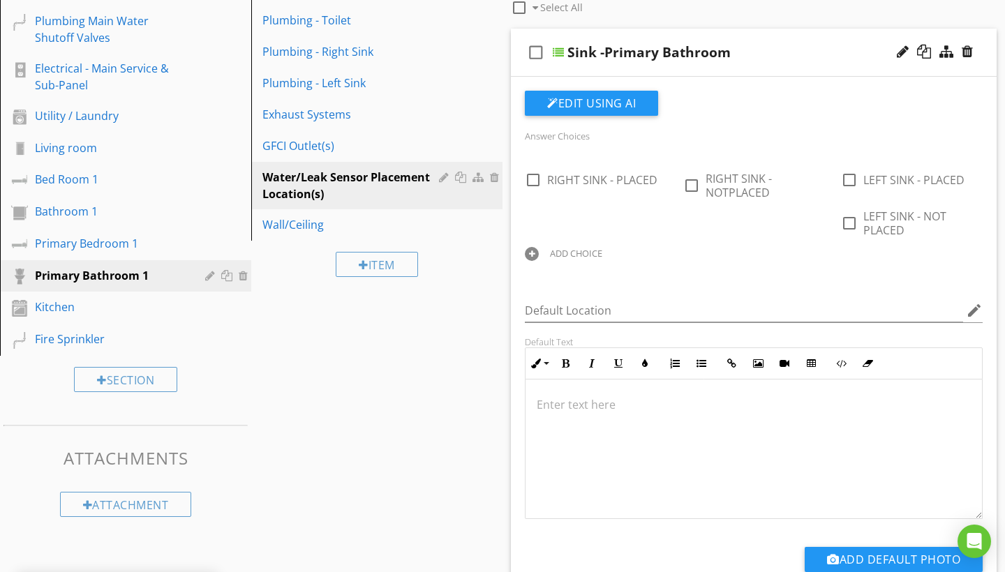
drag, startPoint x: 885, startPoint y: 223, endPoint x: 653, endPoint y: 231, distance: 231.9
click at [653, 231] on div "check_box_outline_blank RIGHT SINK - PLACED check_box_outline_blank RIGHT SINK …" at bounding box center [754, 213] width 475 height 110
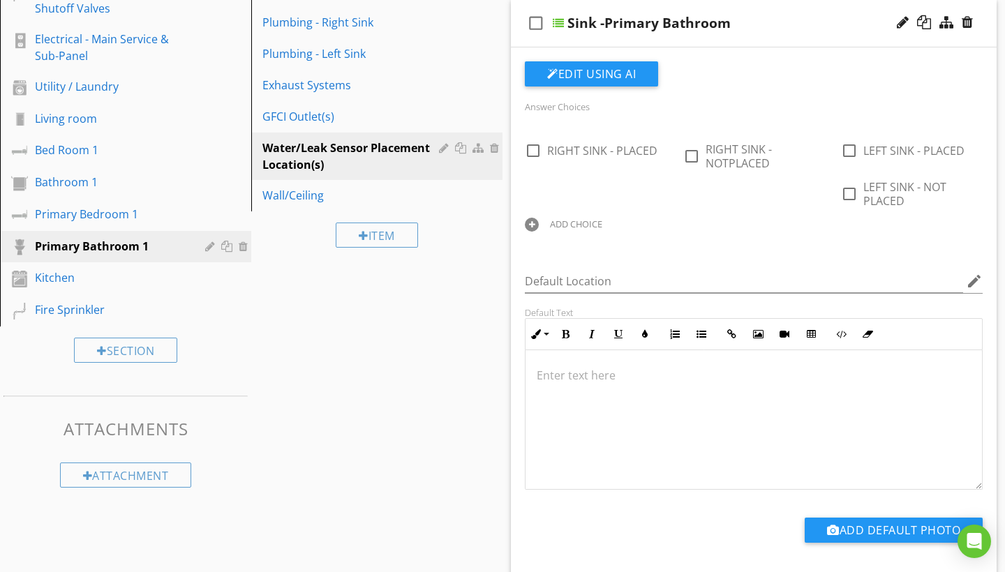
scroll to position [135, 0]
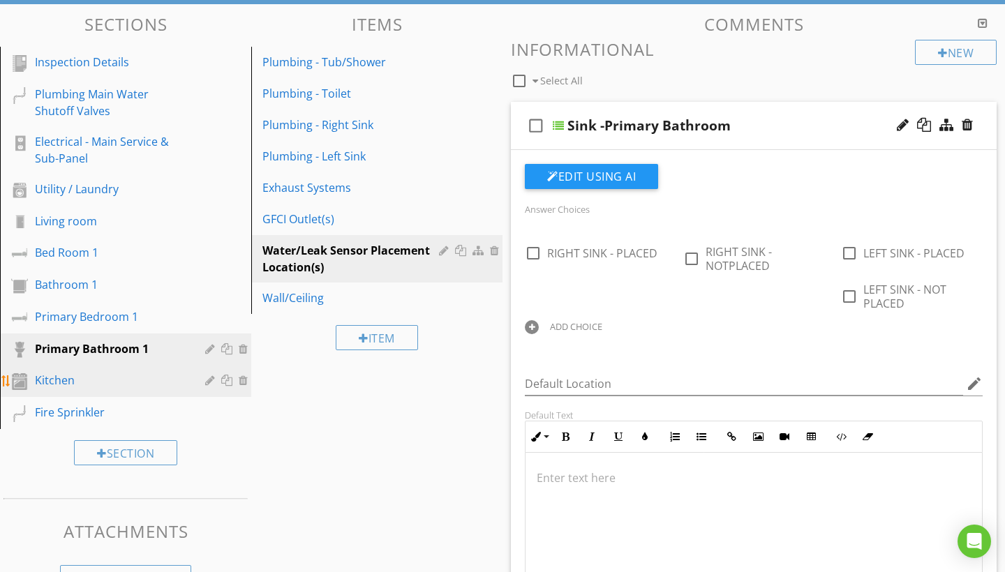
click at [110, 384] on div "Kitchen" at bounding box center [110, 380] width 150 height 17
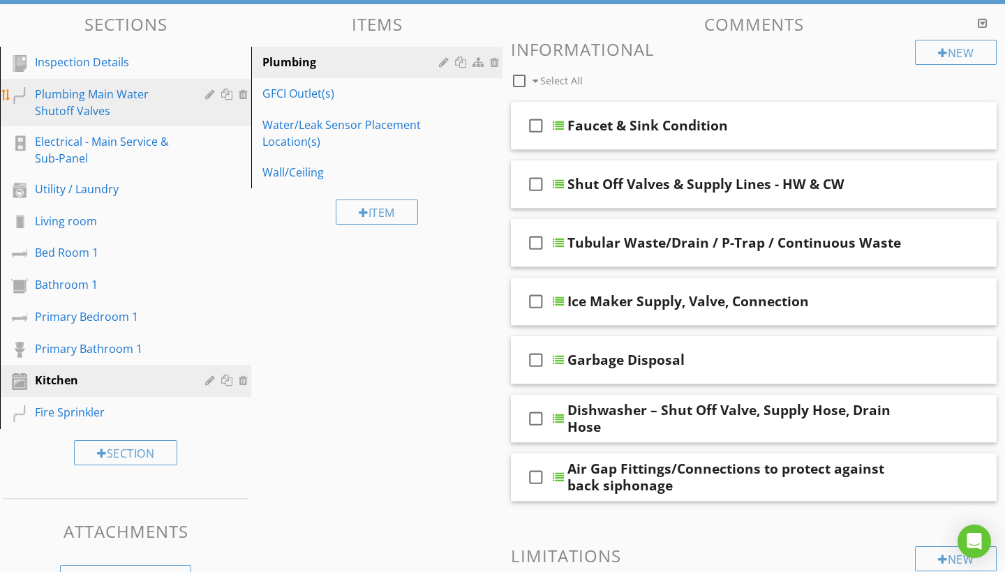
click at [125, 90] on div "Plumbing Main Water Shutoff Valves" at bounding box center [110, 103] width 150 height 34
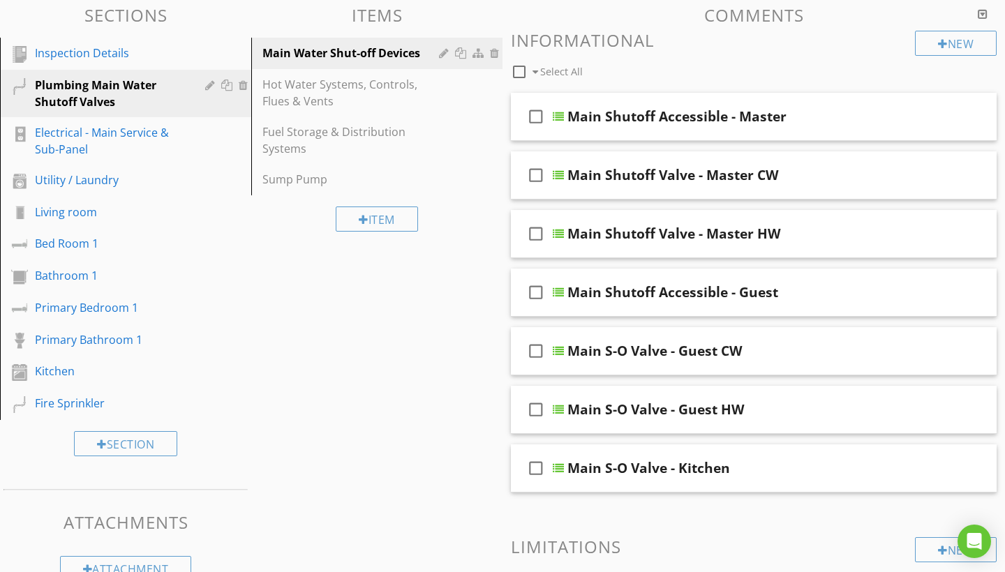
scroll to position [145, 0]
click at [900, 116] on div at bounding box center [903, 115] width 12 height 14
drag, startPoint x: 652, startPoint y: 117, endPoint x: 788, endPoint y: 118, distance: 136.1
click at [788, 118] on input "Main Shutoff Accessible - Master" at bounding box center [739, 117] width 343 height 23
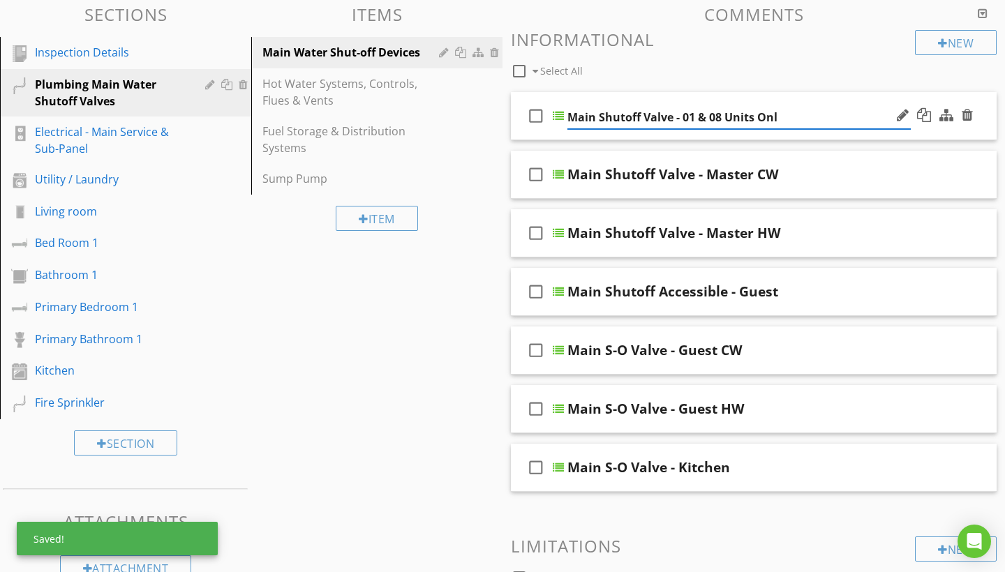
type input "Main Shutoff Valve - 01 & 08 Units Only"
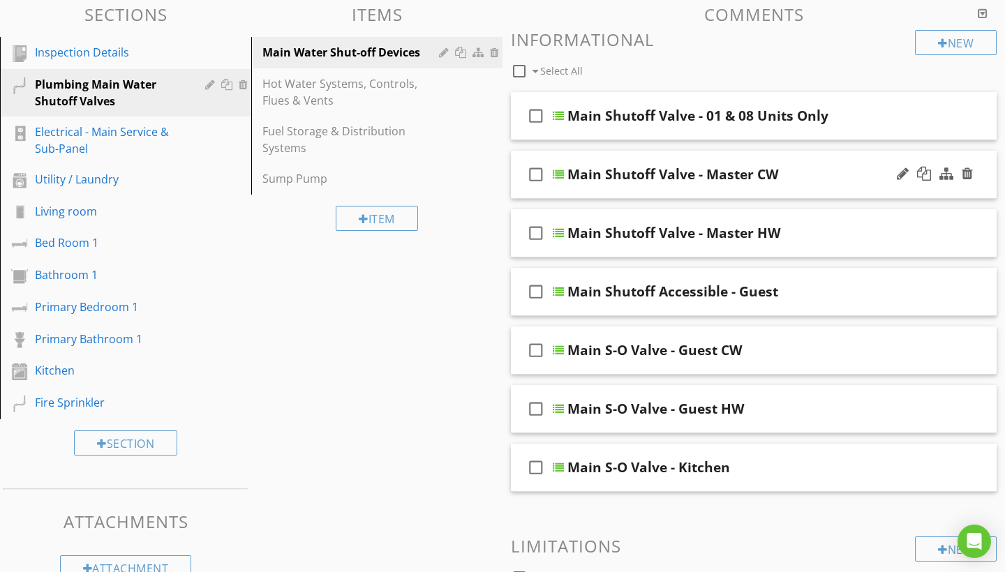
click at [870, 156] on div "check_box_outline_blank Main Shutoff Valve - Master CW" at bounding box center [754, 175] width 486 height 48
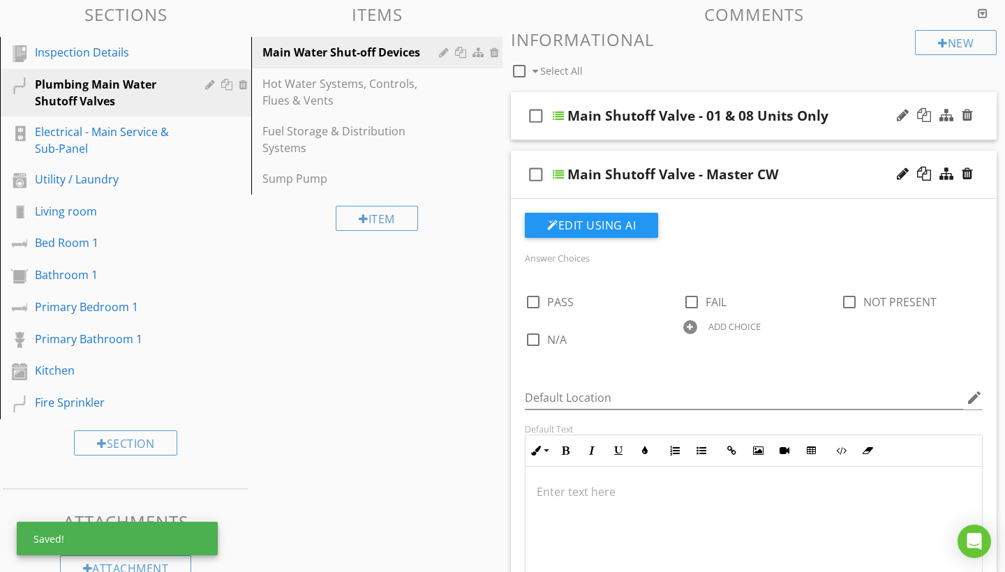
click at [860, 116] on div "Main Shutoff Valve - 01 & 08 Units Only" at bounding box center [739, 115] width 343 height 17
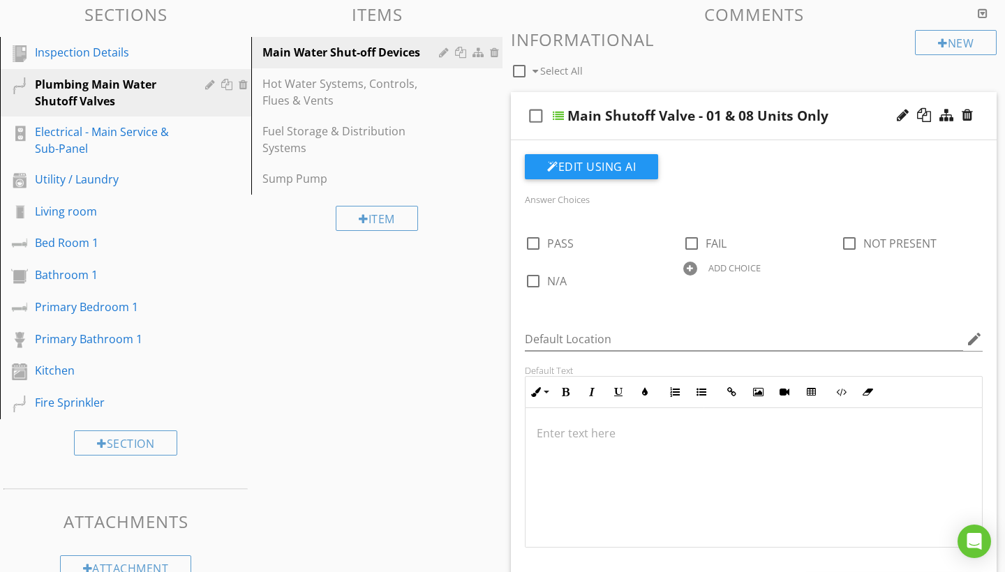
click at [844, 97] on div "check_box_outline_blank Main Shutoff Valve - 01 & 08 Units Only" at bounding box center [754, 116] width 486 height 48
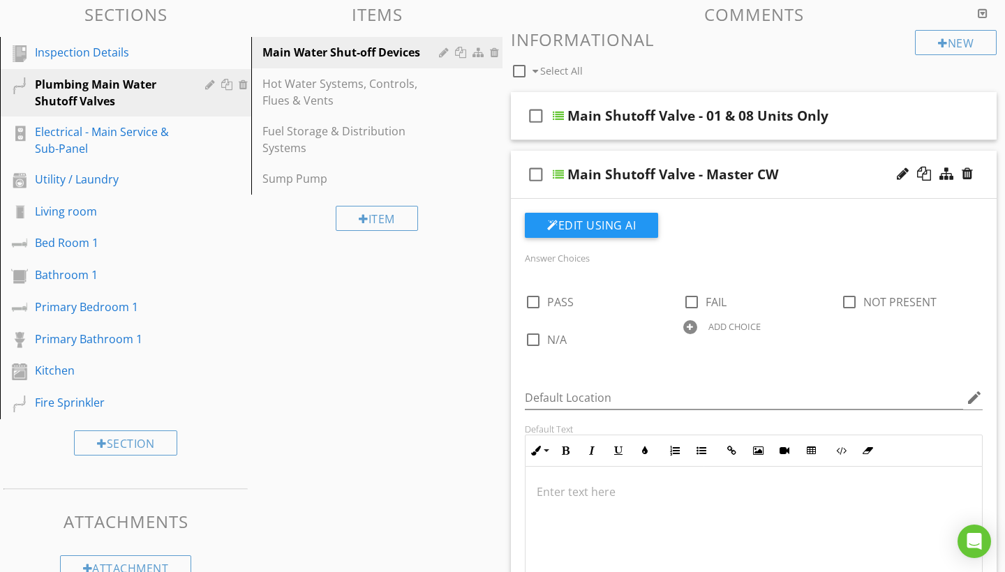
click at [813, 188] on div "check_box_outline_blank Main Shutoff Valve - Master CW" at bounding box center [754, 175] width 486 height 48
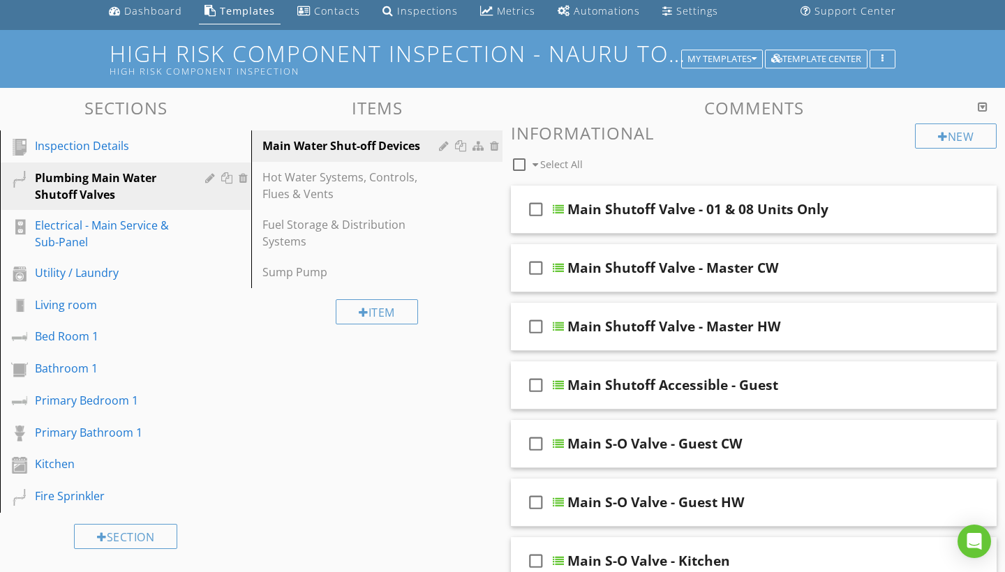
scroll to position [94, 0]
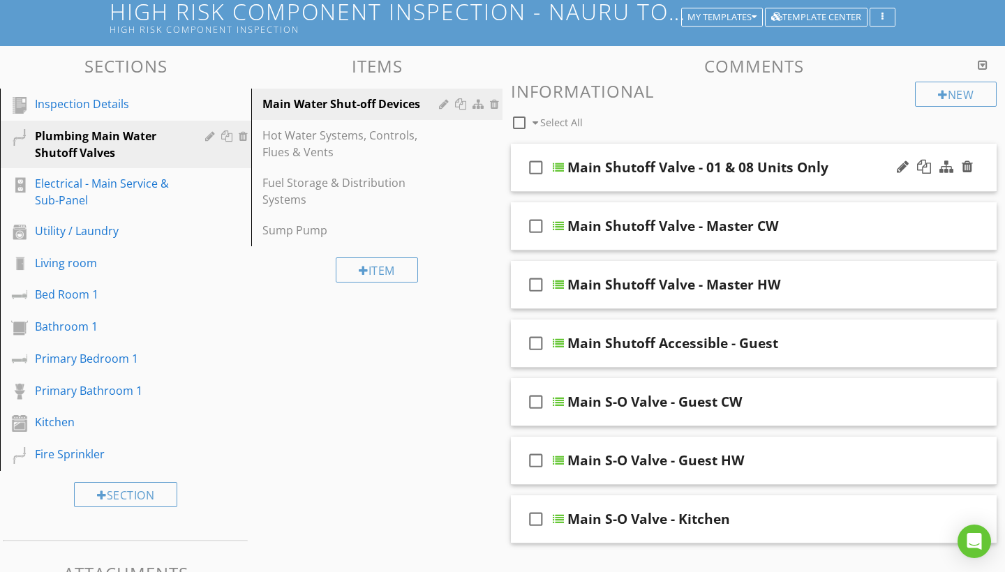
click at [821, 170] on div "Main Shutoff Valve - 01 & 08 Units Only" at bounding box center [698, 167] width 261 height 17
click at [840, 169] on div "Main Shutoff Valve - 01 & 08 Units Only" at bounding box center [739, 167] width 343 height 17
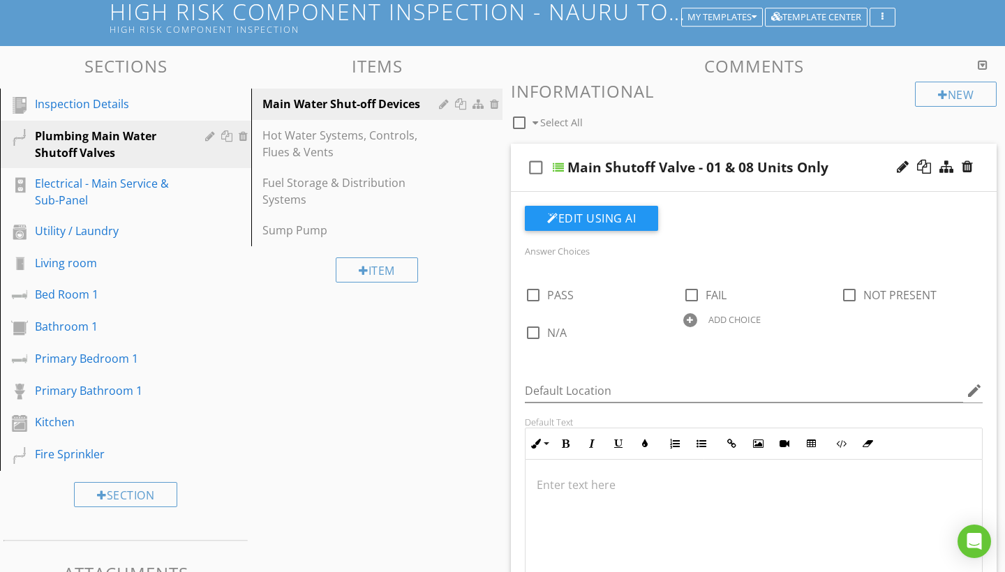
click at [784, 170] on div "Main Shutoff Valve - 01 & 08 Units Only" at bounding box center [698, 167] width 261 height 17
click at [808, 163] on input "Main Shutoff Valve - 01 & 08 Units Only" at bounding box center [739, 169] width 343 height 23
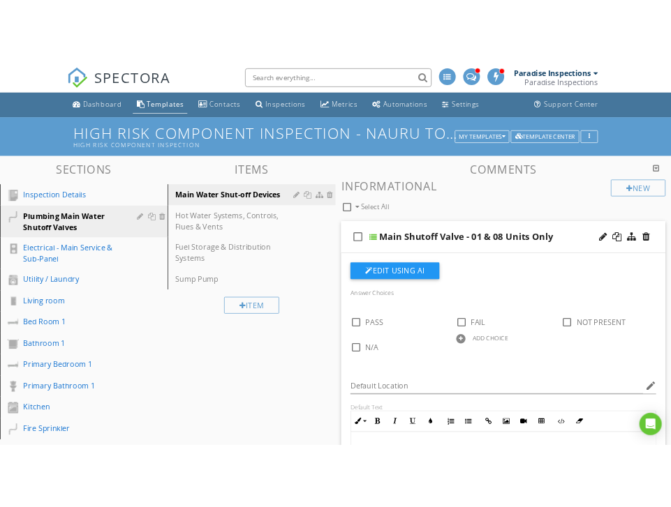
scroll to position [0, 0]
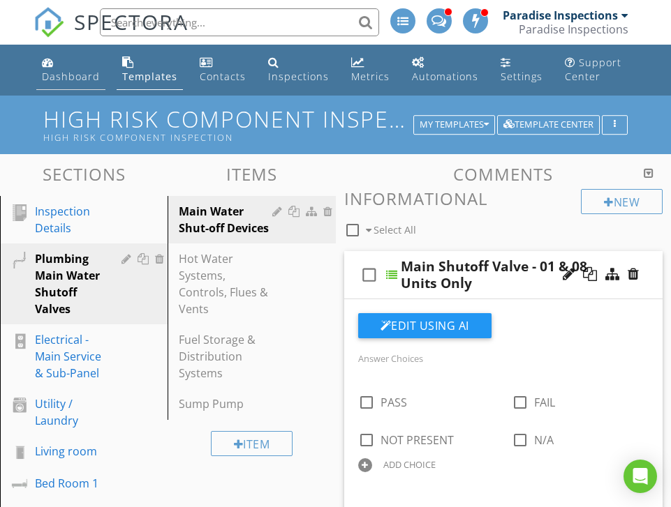
click at [75, 69] on link "Dashboard" at bounding box center [70, 70] width 69 height 40
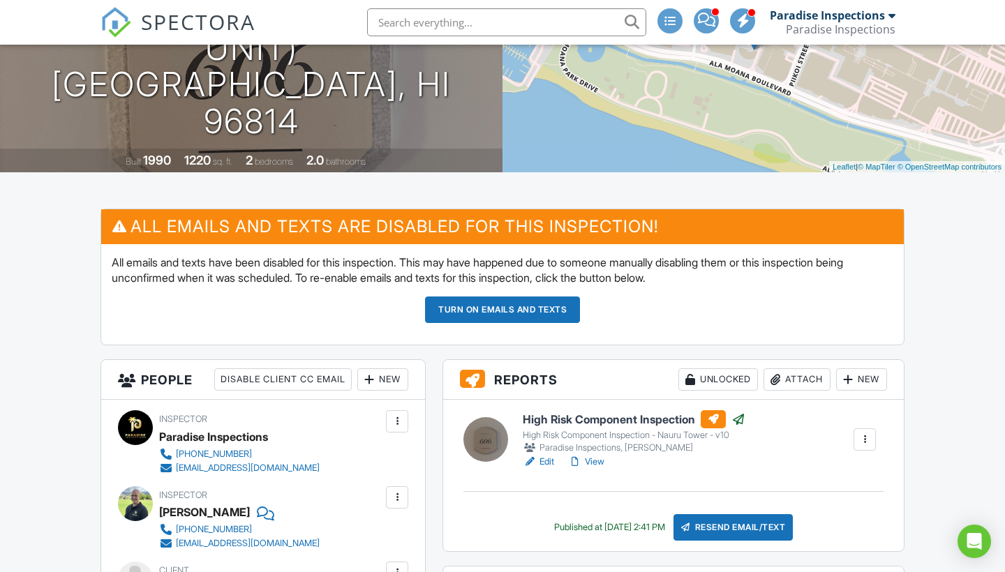
scroll to position [252, 0]
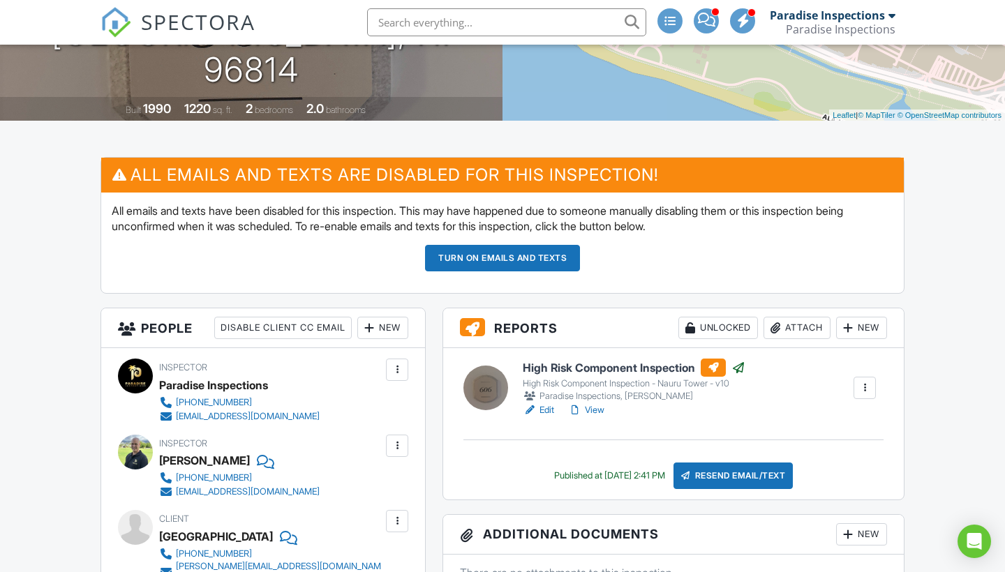
click at [592, 414] on link "View" at bounding box center [586, 410] width 36 height 14
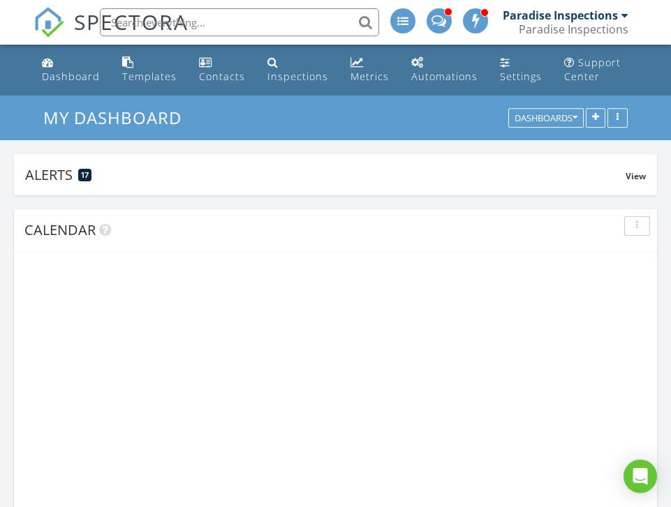
scroll to position [2109, 672]
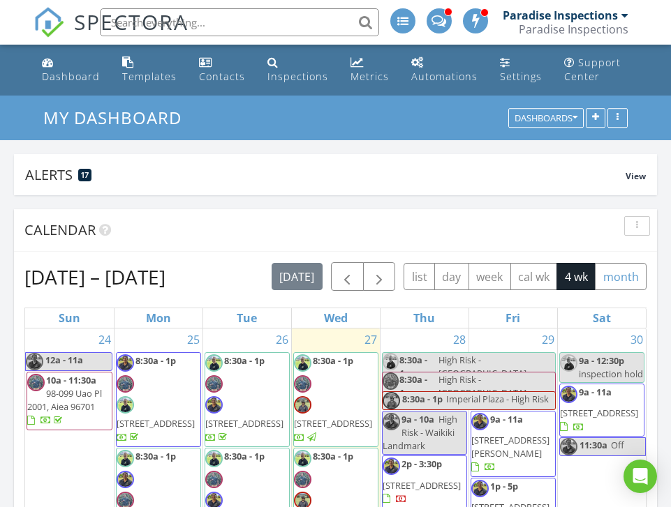
click at [621, 283] on button "month" at bounding box center [621, 276] width 52 height 27
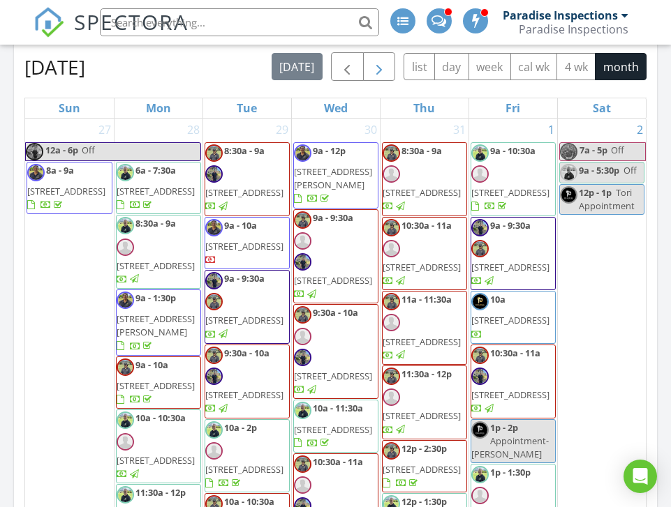
scroll to position [181, 0]
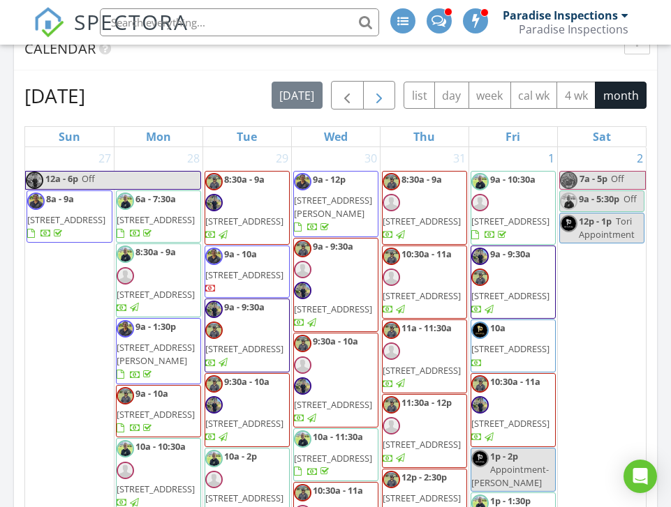
click at [377, 96] on span "button" at bounding box center [379, 95] width 17 height 17
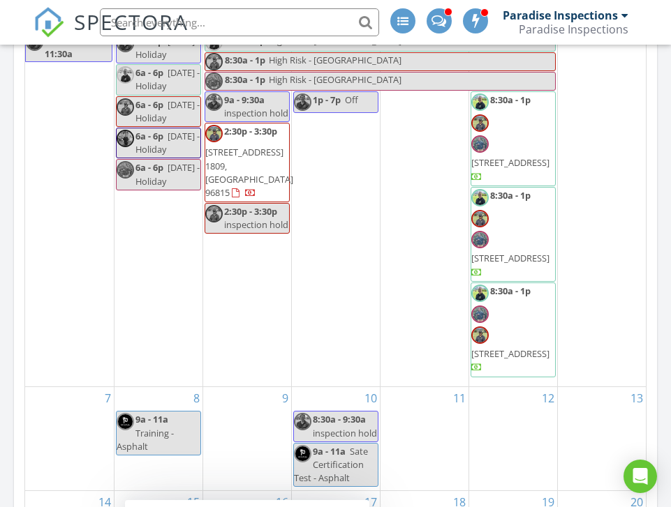
scroll to position [170, 0]
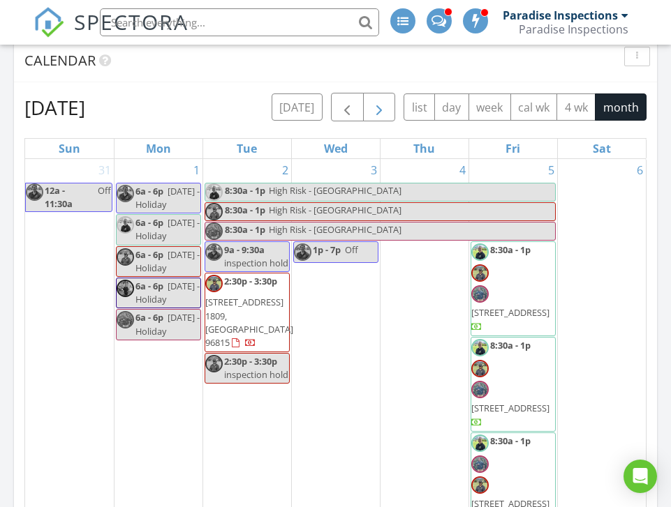
click at [382, 106] on span "button" at bounding box center [379, 107] width 17 height 17
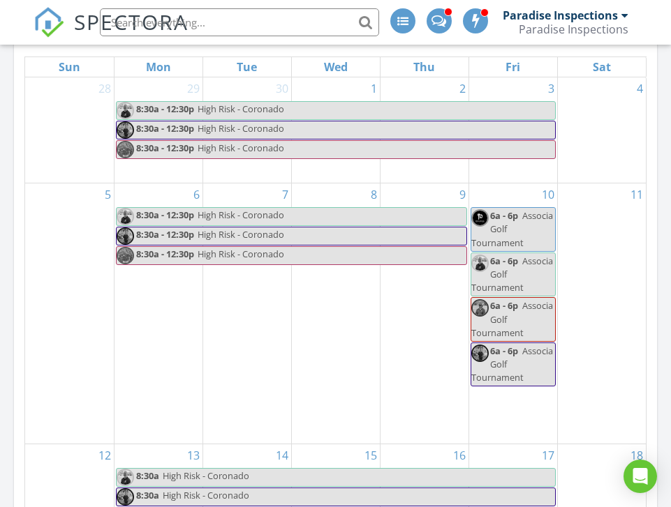
scroll to position [173, 0]
